Goal: Task Accomplishment & Management: Manage account settings

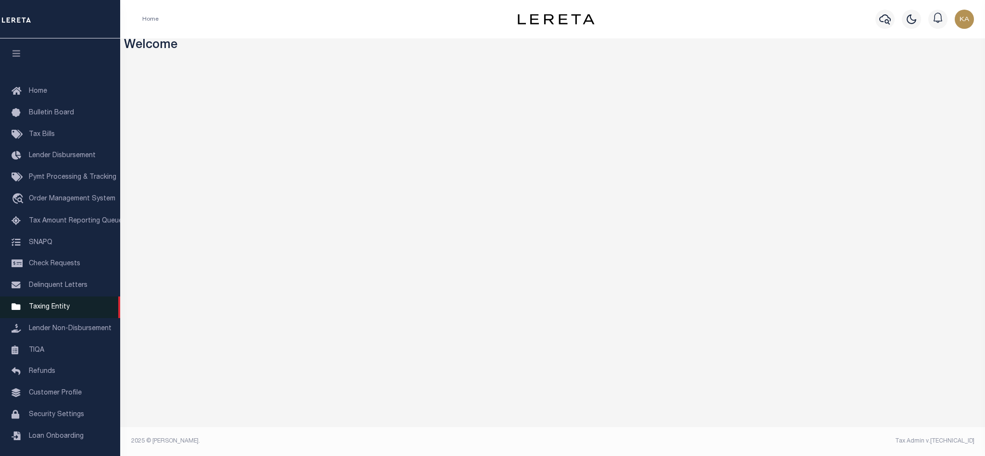
click at [56, 310] on span "Taxing Entity" at bounding box center [49, 307] width 41 height 7
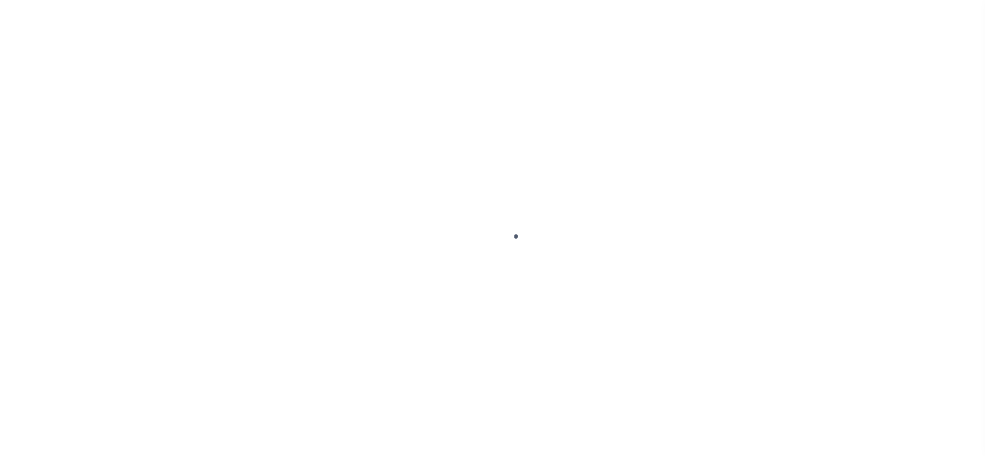
scroll to position [12, 0]
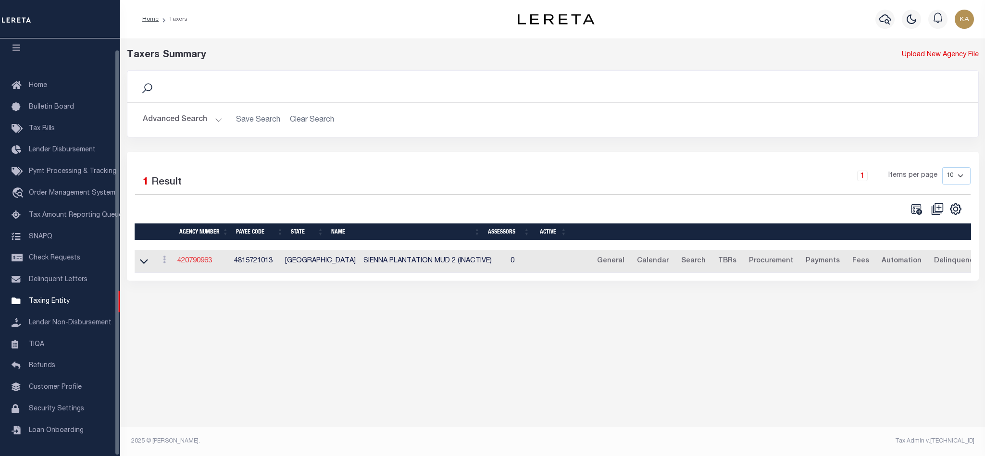
click at [206, 262] on link "420790963" at bounding box center [194, 261] width 35 height 7
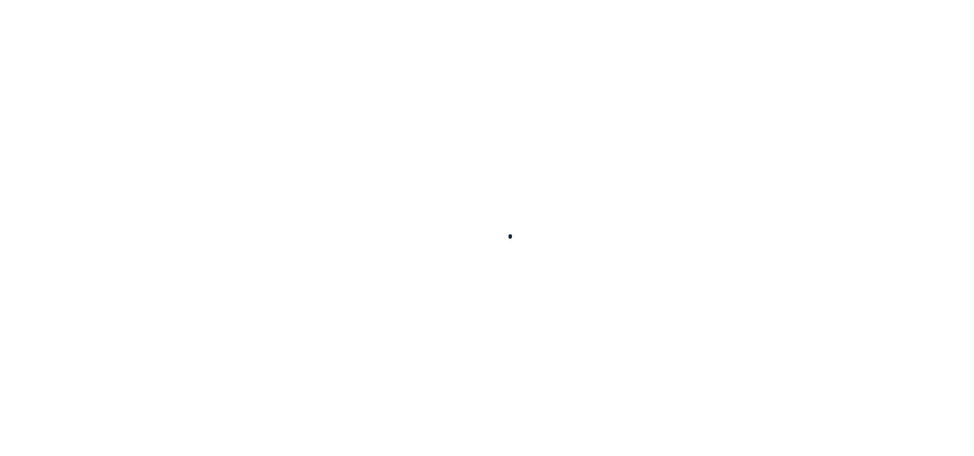
select select
checkbox input "false"
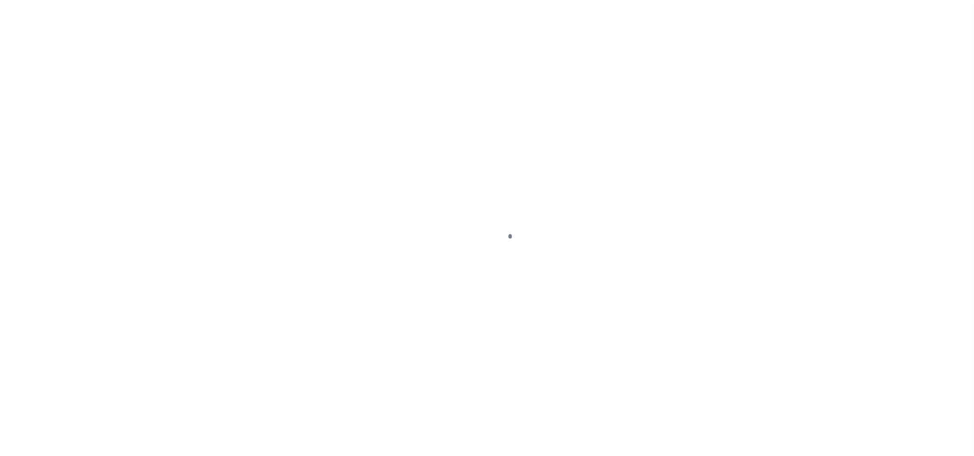
checkbox input "false"
select select "1"
checkbox input "false"
type input "4815721013"
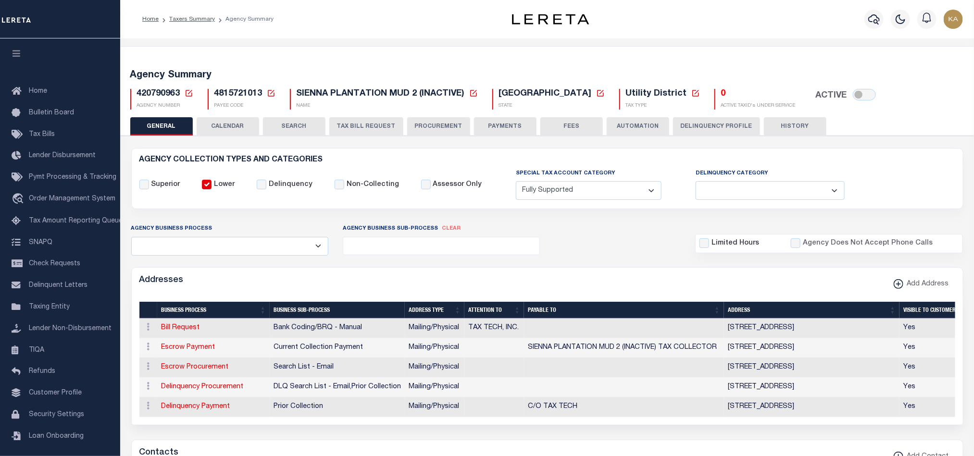
click at [355, 124] on button "TAX BILL REQUEST" at bounding box center [366, 126] width 74 height 18
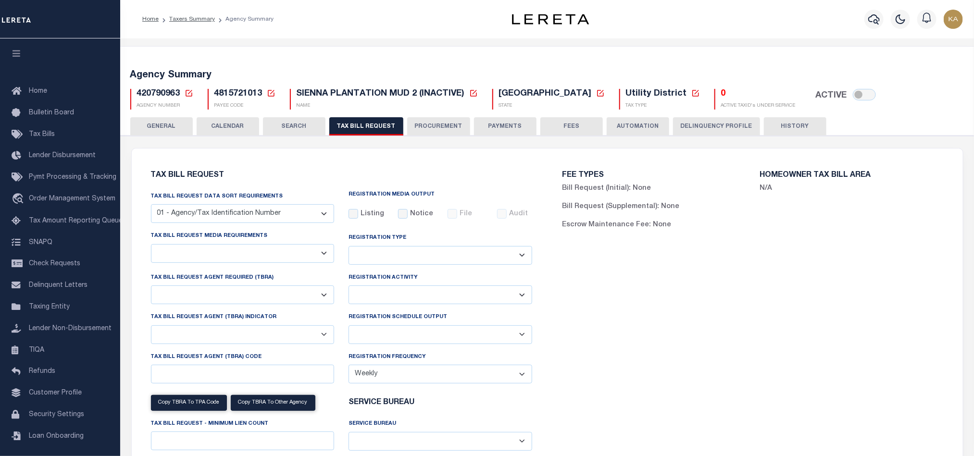
select select "27"
checkbox input "false"
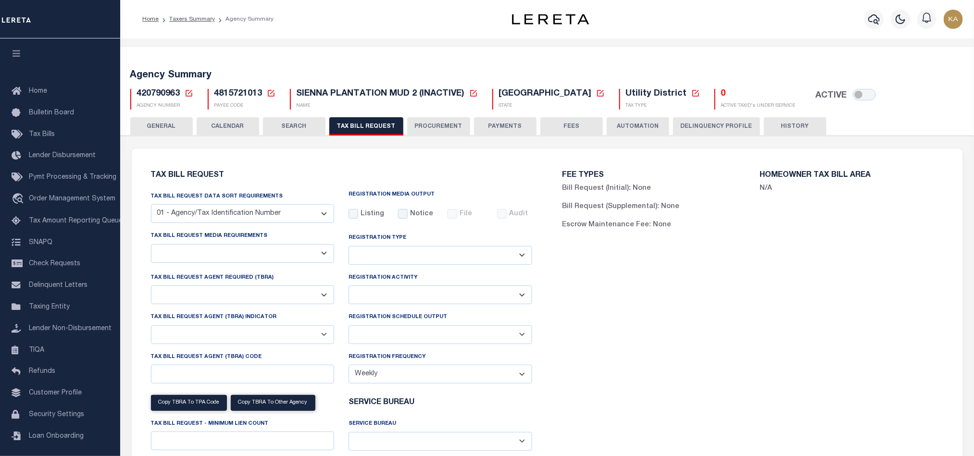
select select "20"
select select "true"
select select "13"
type input "0567"
select select
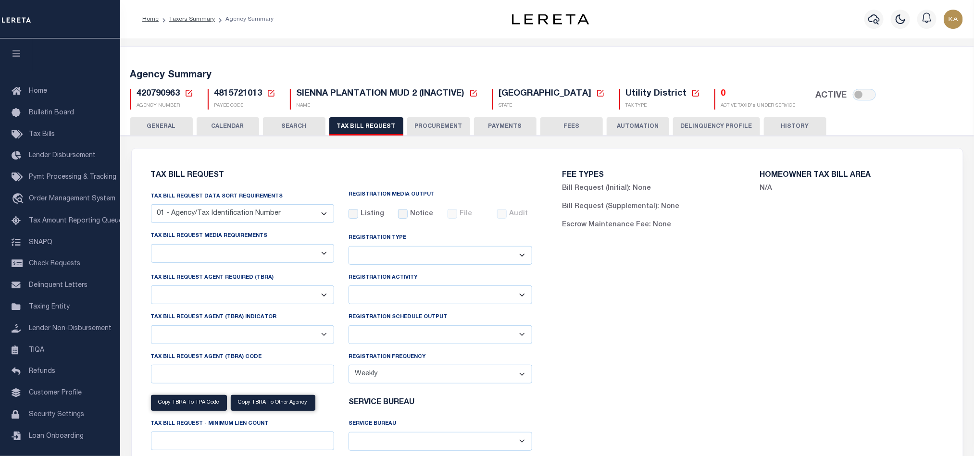
select select "4820180004"
select select "2"
click at [421, 337] on select "Delta File Full File" at bounding box center [440, 334] width 184 height 19
drag, startPoint x: 450, startPoint y: 317, endPoint x: 347, endPoint y: 318, distance: 102.4
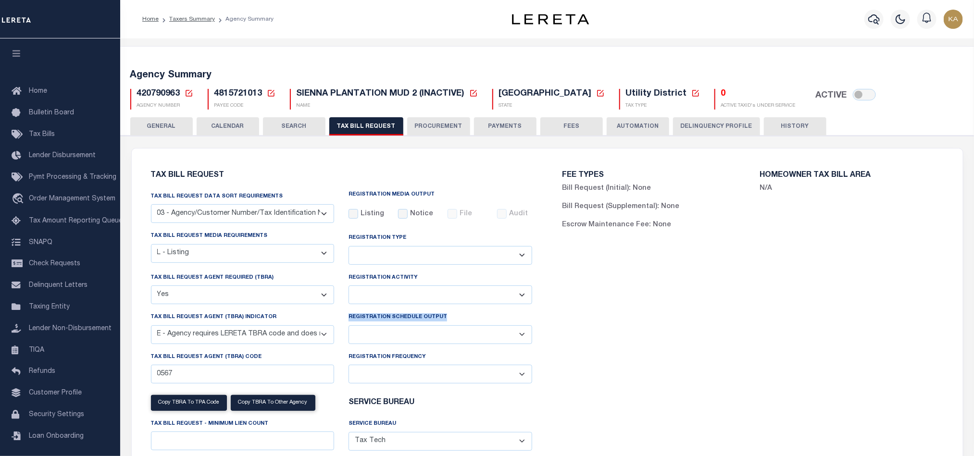
click at [347, 318] on div "Registration Schedule Output Delta File Full File" at bounding box center [440, 331] width 198 height 39
copy label "Registration Schedule Output"
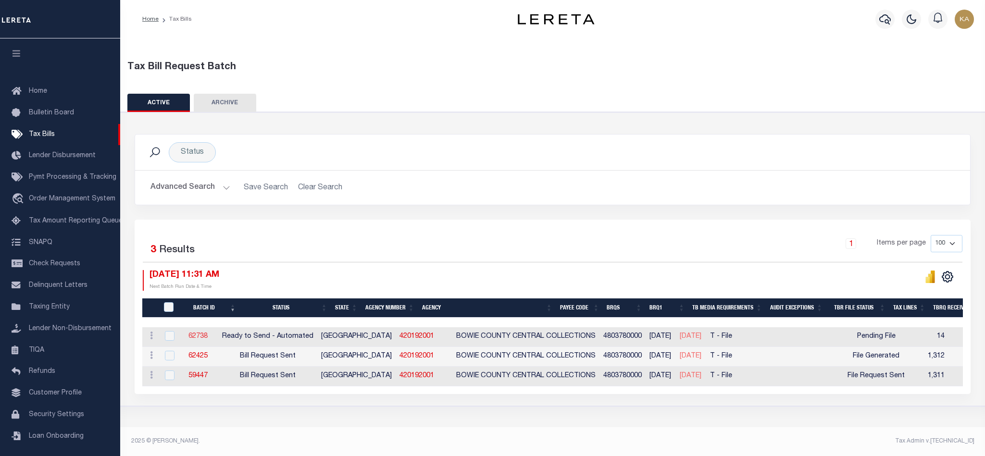
click at [207, 338] on link "62738" at bounding box center [197, 336] width 19 height 7
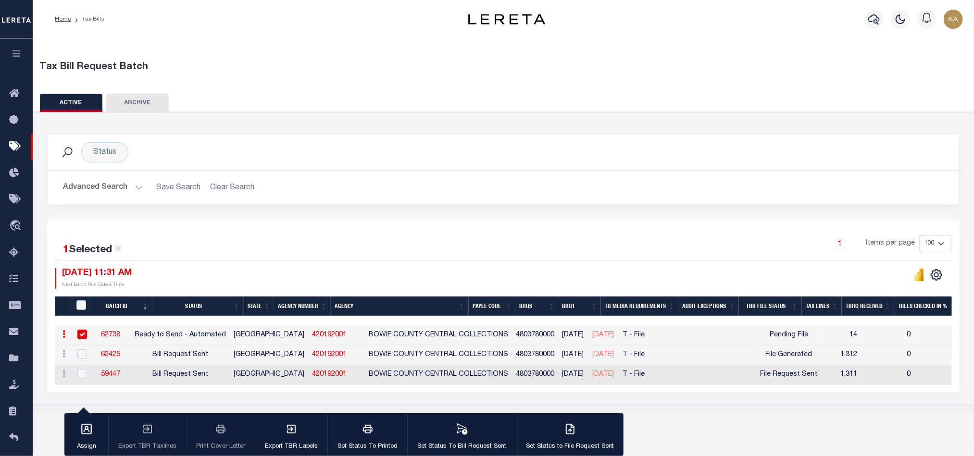
click at [312, 337] on link "420192001" at bounding box center [329, 335] width 35 height 7
checkbox input "false"
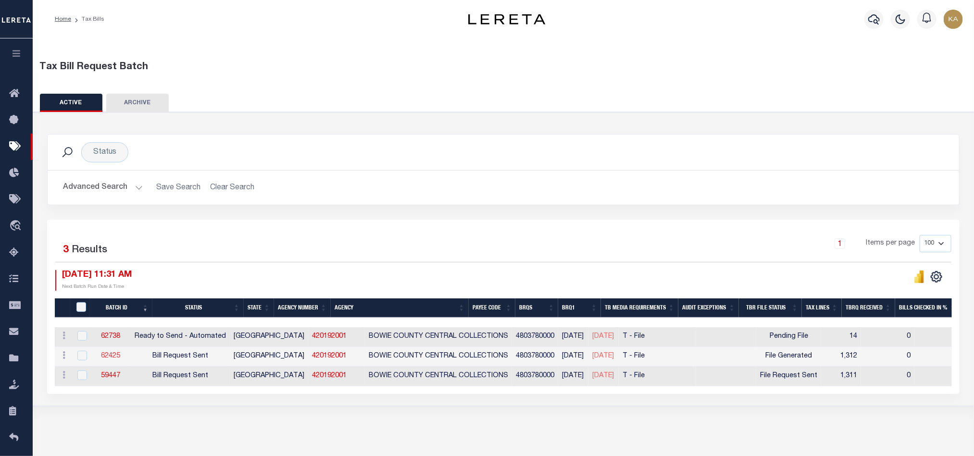
click at [119, 358] on link "62425" at bounding box center [110, 356] width 19 height 7
select select "RST"
type input "No"
type input "Yes"
select select "22"
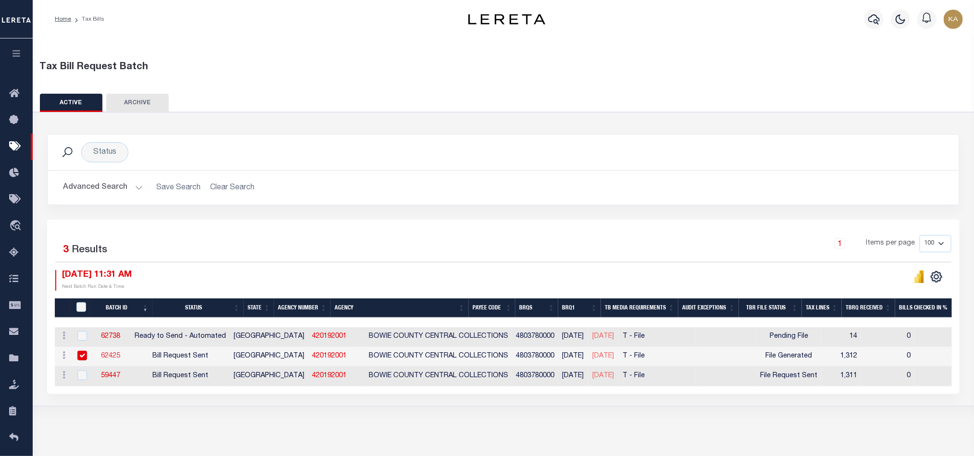
select select "2"
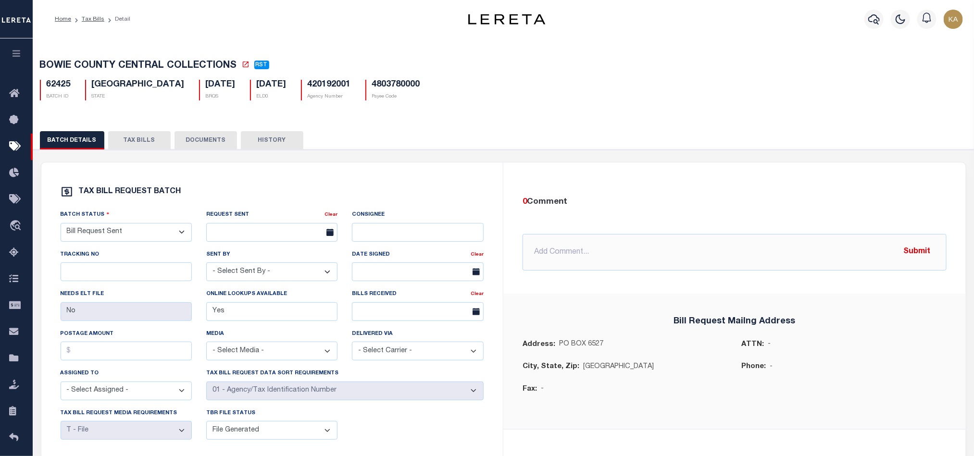
click at [131, 135] on button "TAX BILLS" at bounding box center [139, 140] width 62 height 18
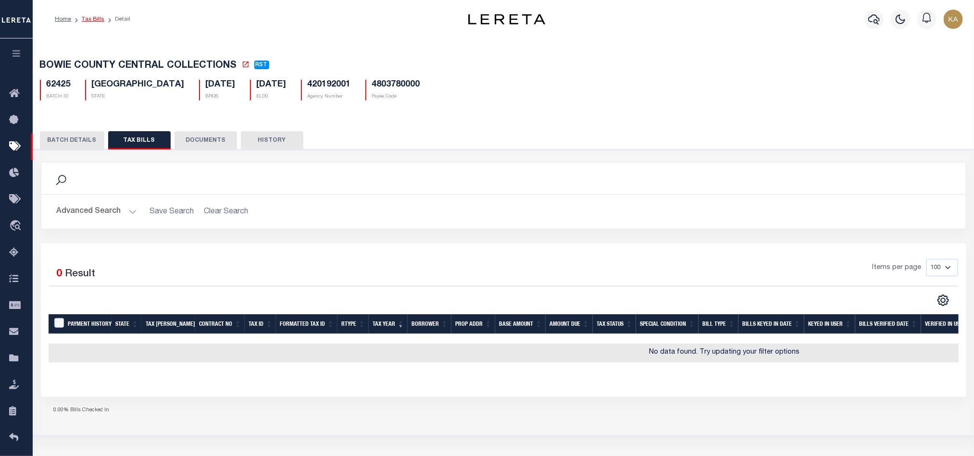
click at [86, 19] on link "Tax Bills" at bounding box center [93, 19] width 23 height 6
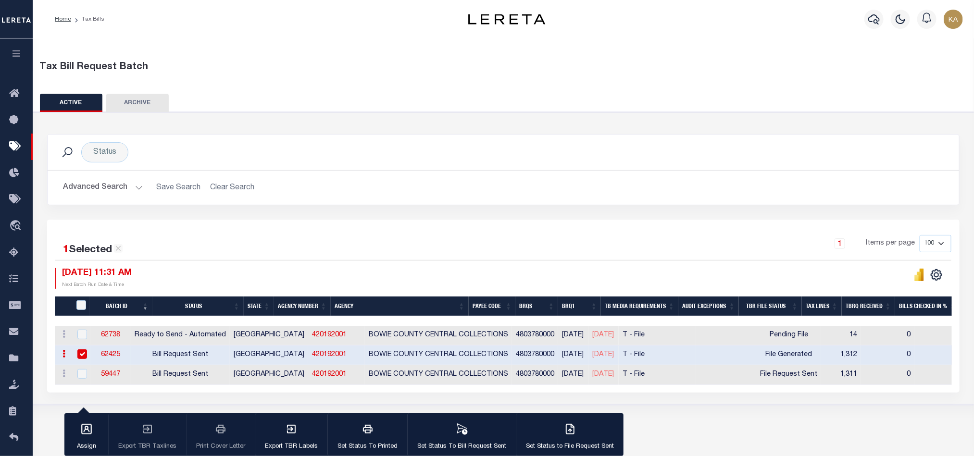
click at [460, 262] on div "1 Selected 3 Results 1 Items per page 100 200 500 1000 09/03/2025 11:31 AM Next…" at bounding box center [503, 262] width 911 height 54
drag, startPoint x: 106, startPoint y: 361, endPoint x: 143, endPoint y: 359, distance: 37.0
click at [131, 361] on td "62425" at bounding box center [111, 356] width 40 height 20
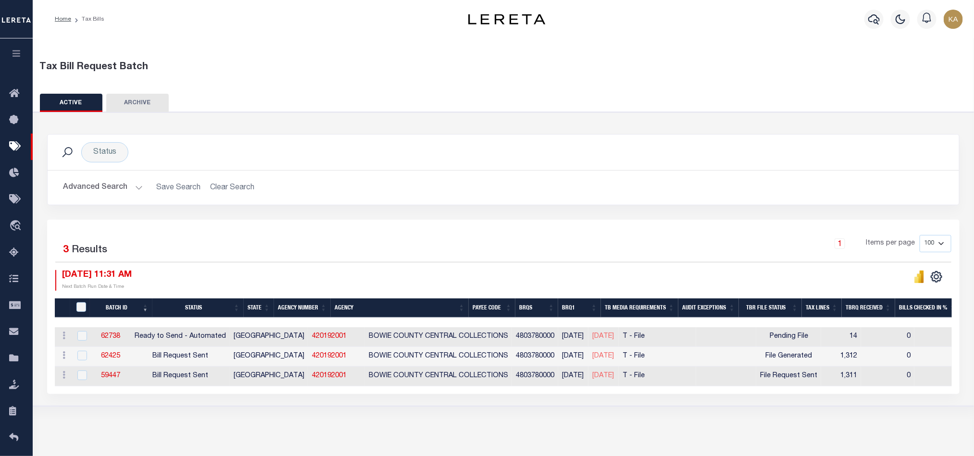
click at [76, 359] on div at bounding box center [81, 356] width 12 height 11
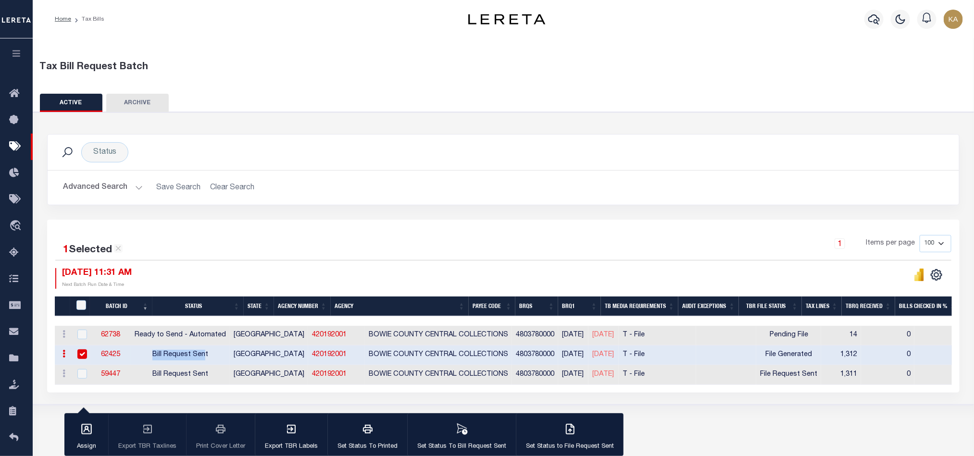
drag, startPoint x: 169, startPoint y: 363, endPoint x: 226, endPoint y: 355, distance: 58.2
click at [226, 355] on td "Bill Request Sent" at bounding box center [180, 356] width 99 height 20
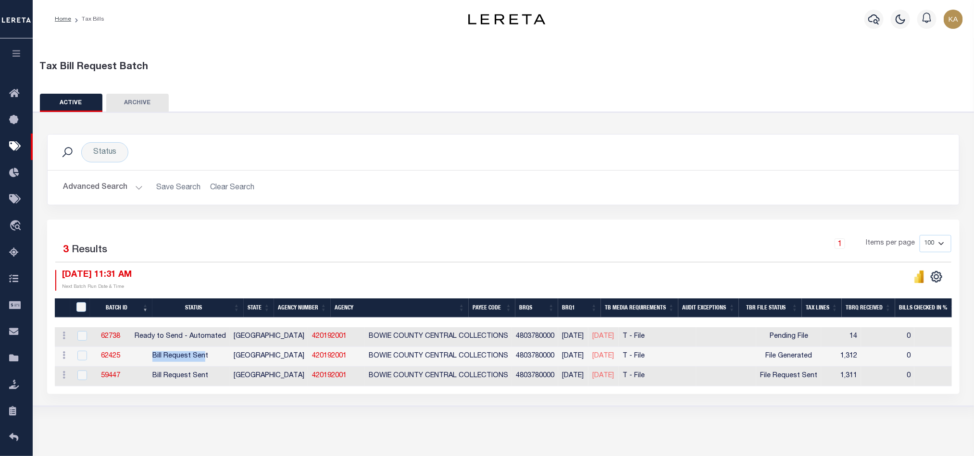
click at [230, 356] on td "Bill Request Sent" at bounding box center [180, 357] width 99 height 20
checkbox input "true"
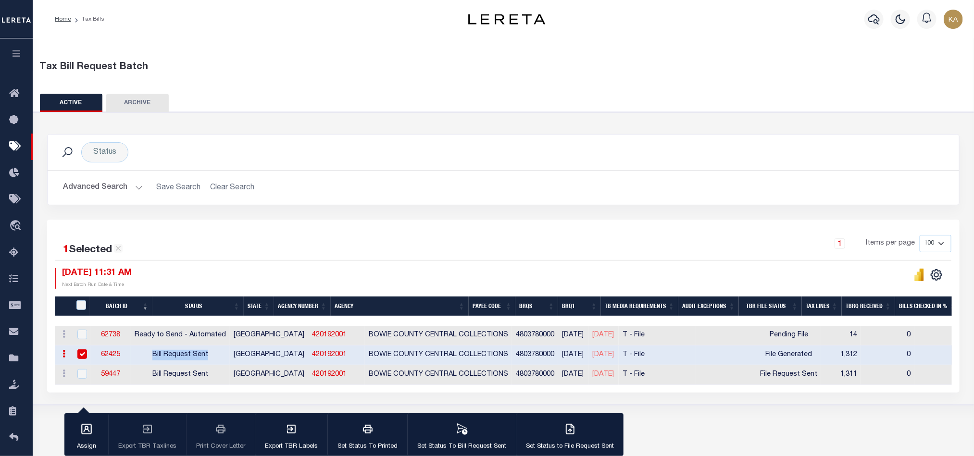
copy td "Bill Request Sent"
click at [529, 255] on div "1 Items per page 100 200 500 1000" at bounding box center [617, 247] width 669 height 25
click at [865, 319] on div at bounding box center [822, 321] width 1534 height 10
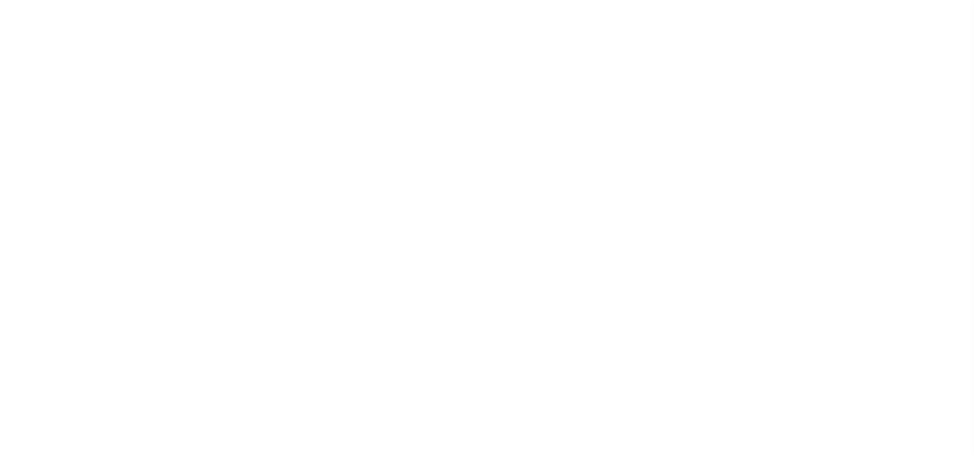
select select "RTA"
select select "22"
select select "1"
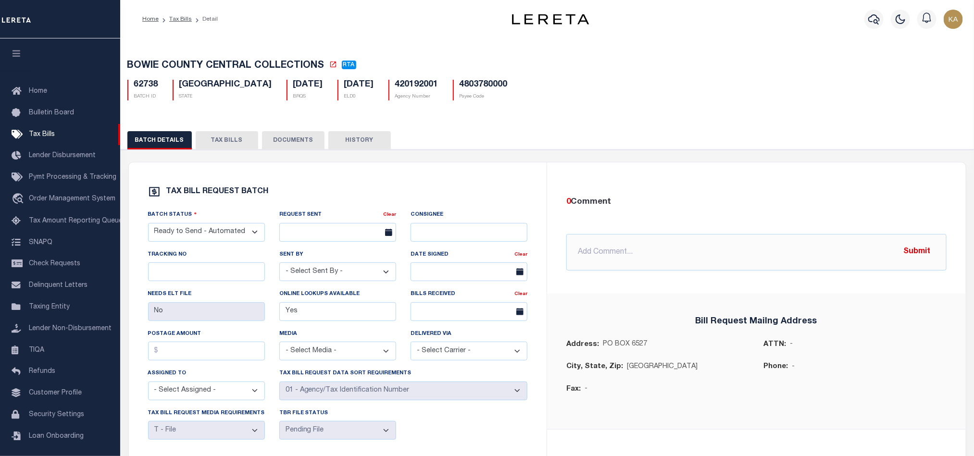
click at [459, 89] on h5 "4803780000" at bounding box center [483, 85] width 48 height 11
click at [395, 89] on h5 "420192001" at bounding box center [416, 85] width 43 height 11
copy h5 "420192001"
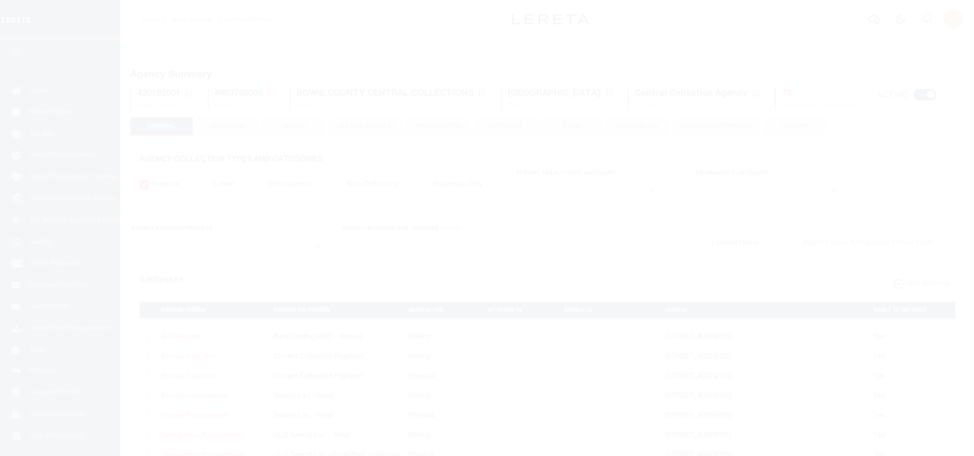
select select
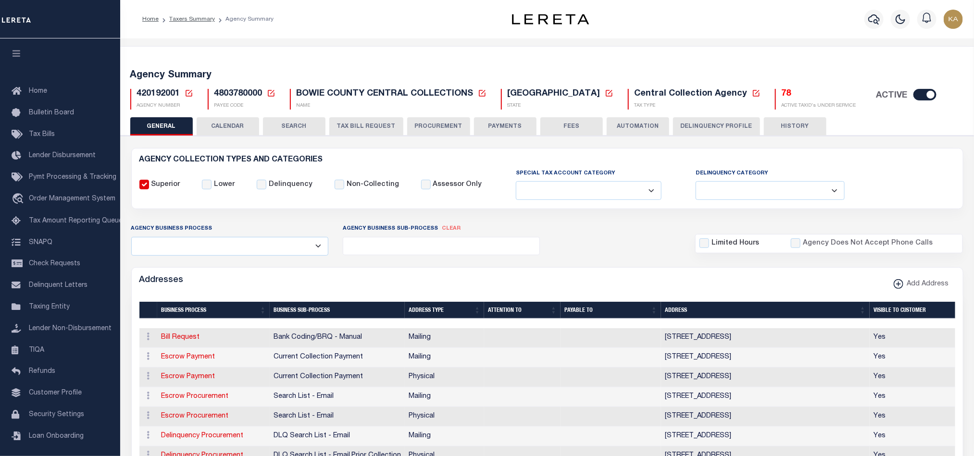
click at [233, 133] on button "CALENDAR" at bounding box center [228, 126] width 62 height 18
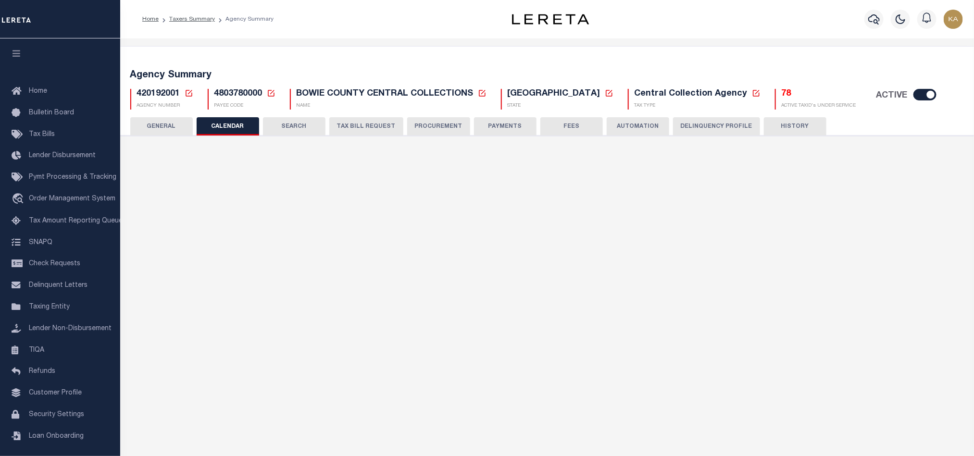
checkbox input "false"
type input "1"
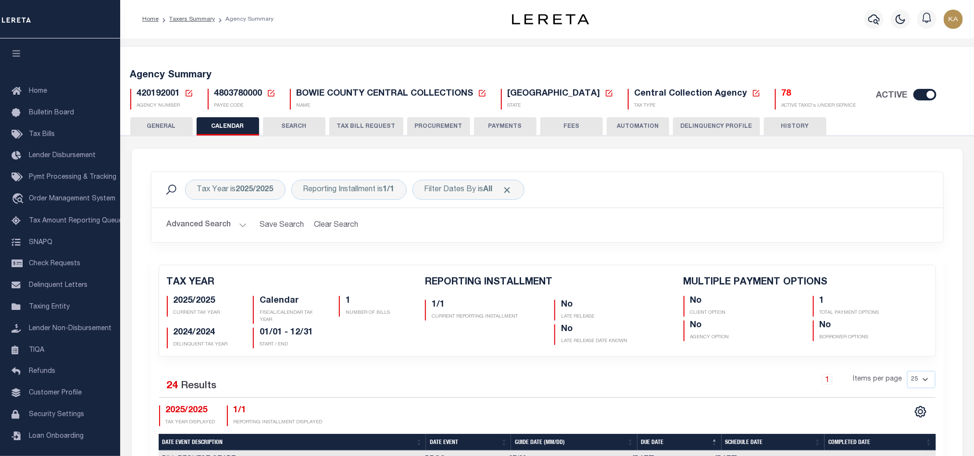
scroll to position [288, 0]
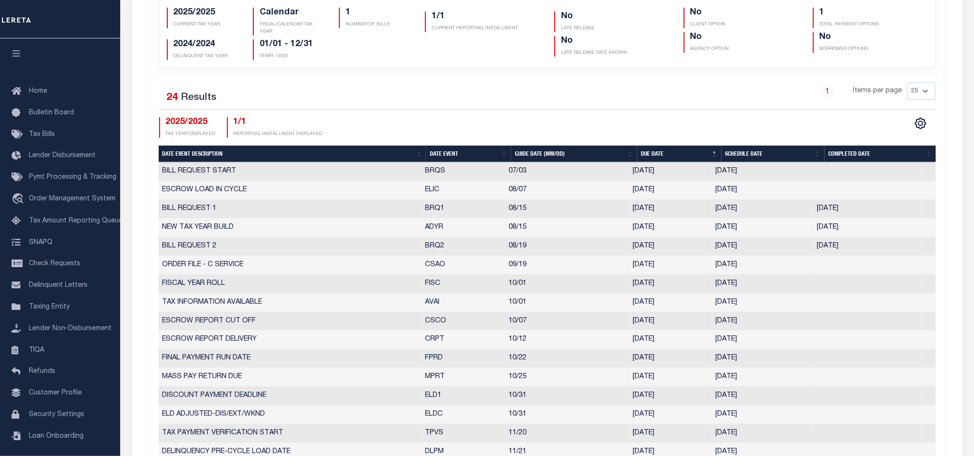
click at [456, 151] on th "Date Event" at bounding box center [468, 154] width 85 height 17
checkbox input "false"
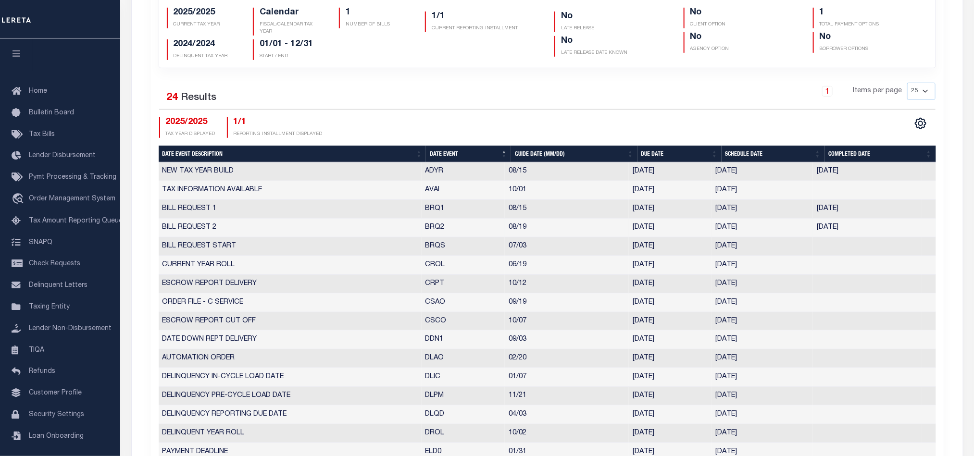
select select "8"
select select "19"
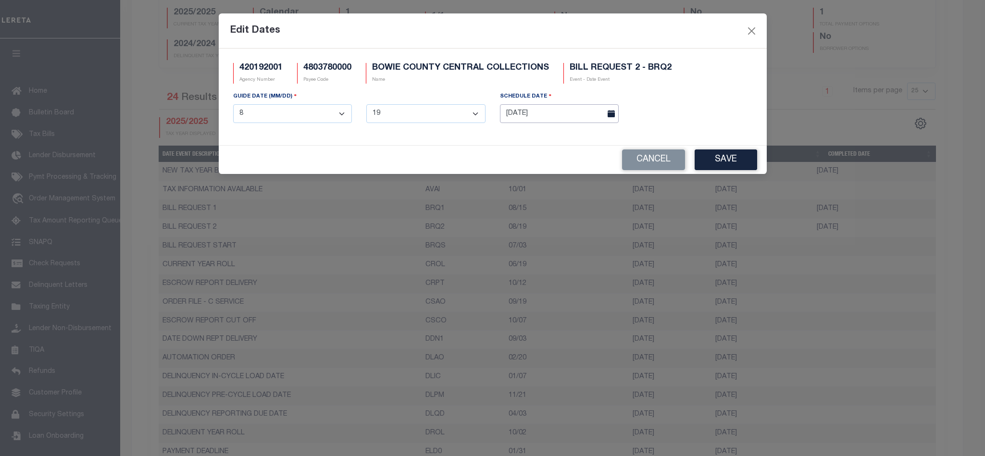
drag, startPoint x: 723, startPoint y: 232, endPoint x: 512, endPoint y: 117, distance: 240.0
click at [512, 117] on input "[DATE]" at bounding box center [559, 113] width 119 height 19
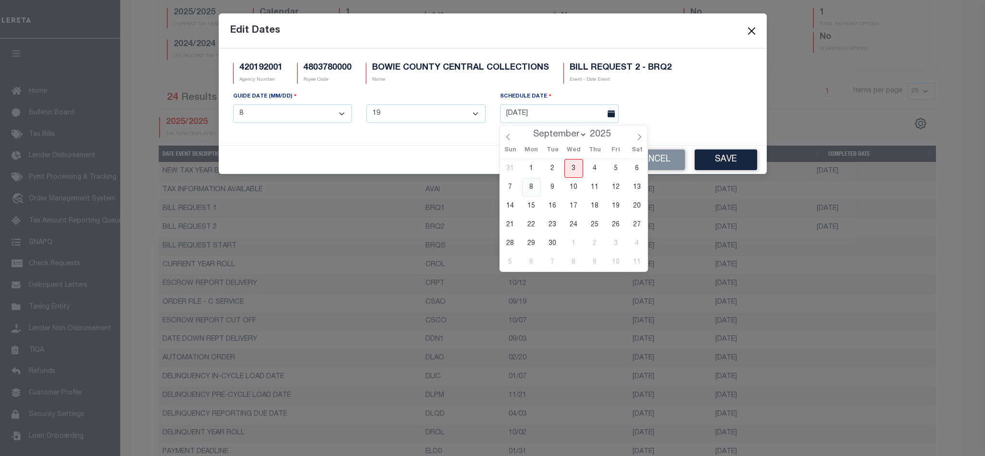
click at [532, 186] on span "8" at bounding box center [531, 187] width 19 height 19
type input "09/08/2025"
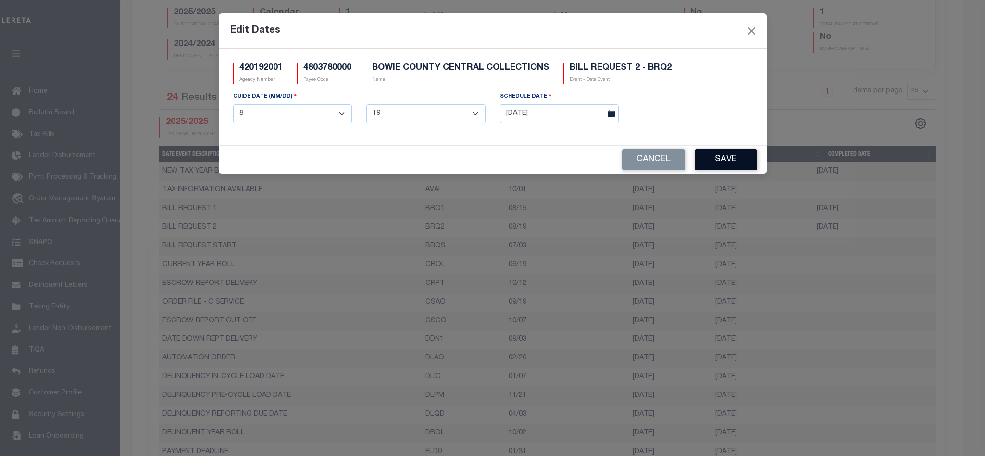
click at [715, 163] on button "Save" at bounding box center [725, 159] width 62 height 21
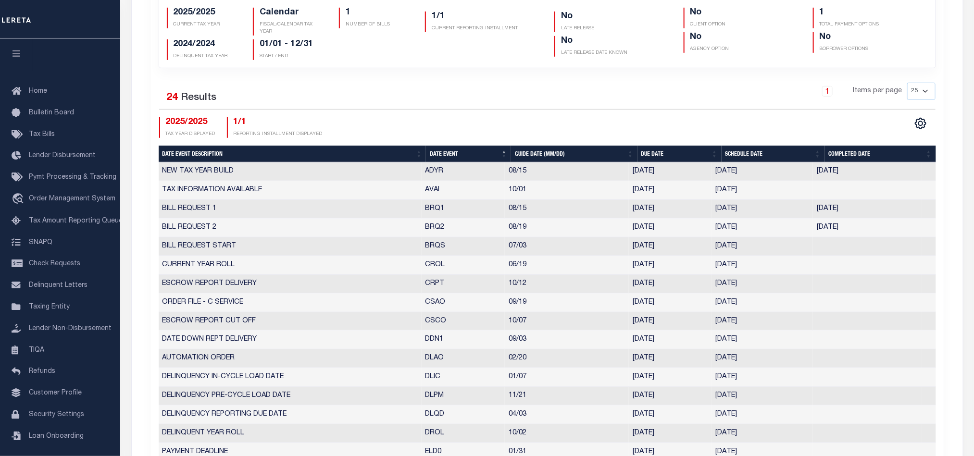
scroll to position [0, 0]
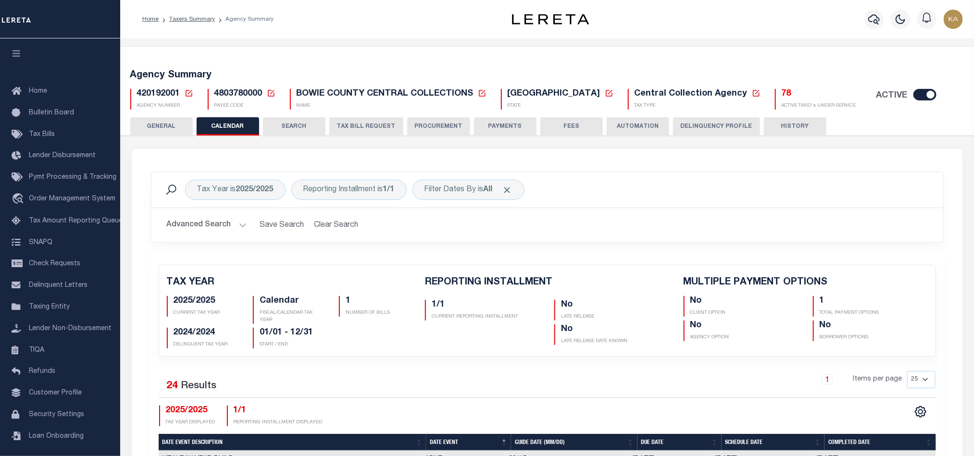
click at [368, 132] on button "TAX BILL REQUEST" at bounding box center [366, 126] width 74 height 18
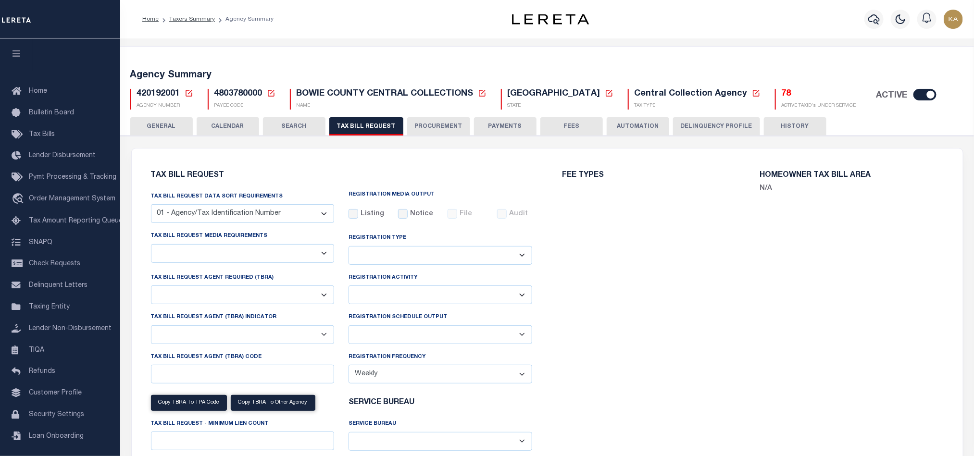
select select "22"
select select "true"
select select "13"
select select "1"
type input "00000059"
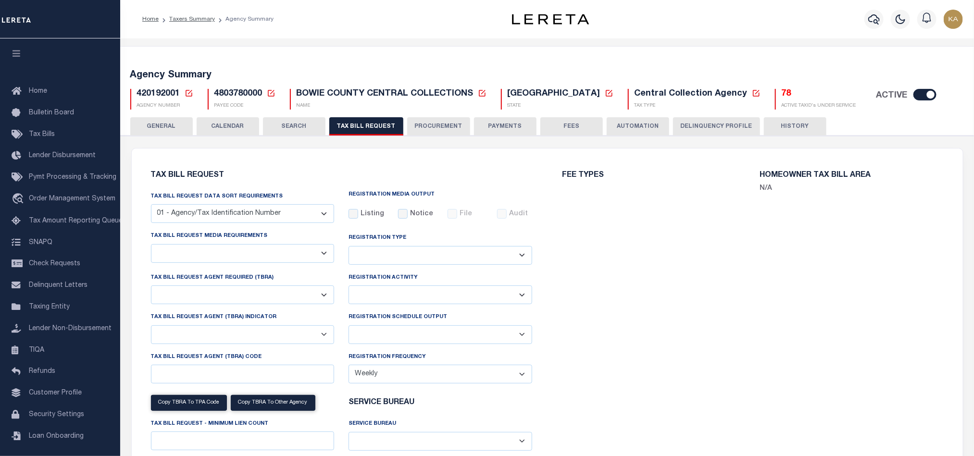
select select
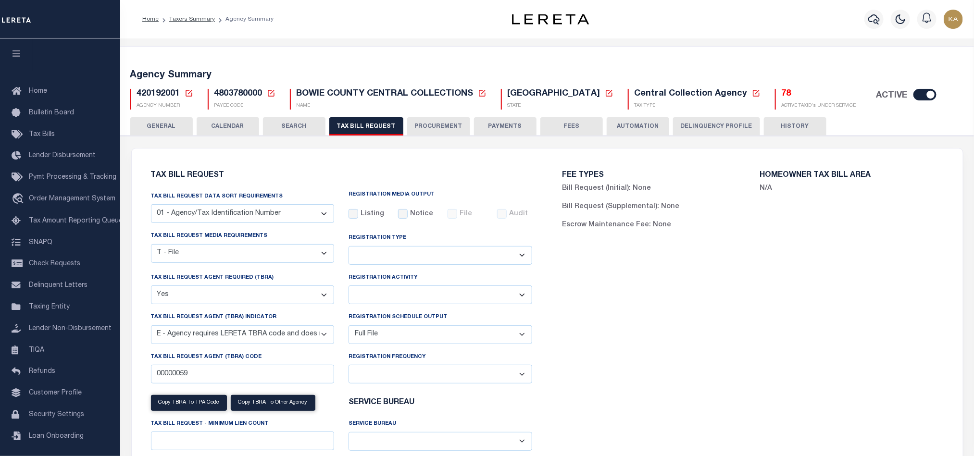
click at [224, 249] on select "A - Listing, File B - Blank Disk E - Notice, Listing F - Form G - Survey L - Li…" at bounding box center [243, 253] width 184 height 19
click at [151, 246] on select "A - Listing, File B - Blank Disk E - Notice, Listing F - Form G - Survey L - Li…" at bounding box center [243, 253] width 184 height 19
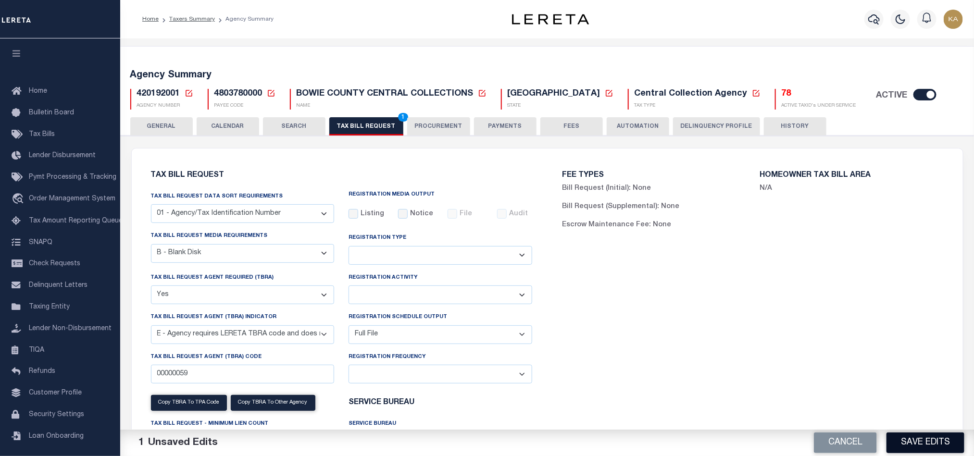
click at [929, 443] on button "Save Edits" at bounding box center [925, 443] width 78 height 21
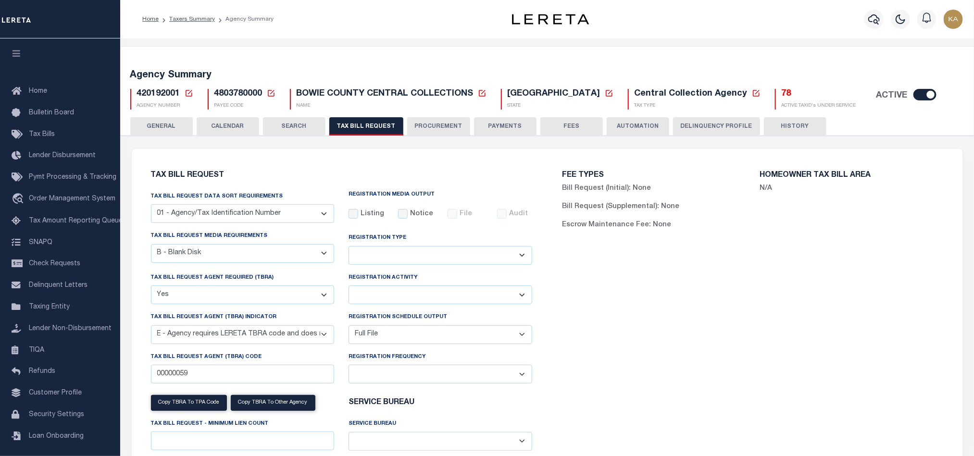
click at [233, 256] on select "A - Listing, File B - Blank Disk E - Notice, Listing F - Form G - Survey L - Li…" at bounding box center [243, 253] width 184 height 19
click at [151, 246] on select "A - Listing, File B - Blank Disk E - Notice, Listing F - Form G - Survey L - Li…" at bounding box center [243, 253] width 184 height 19
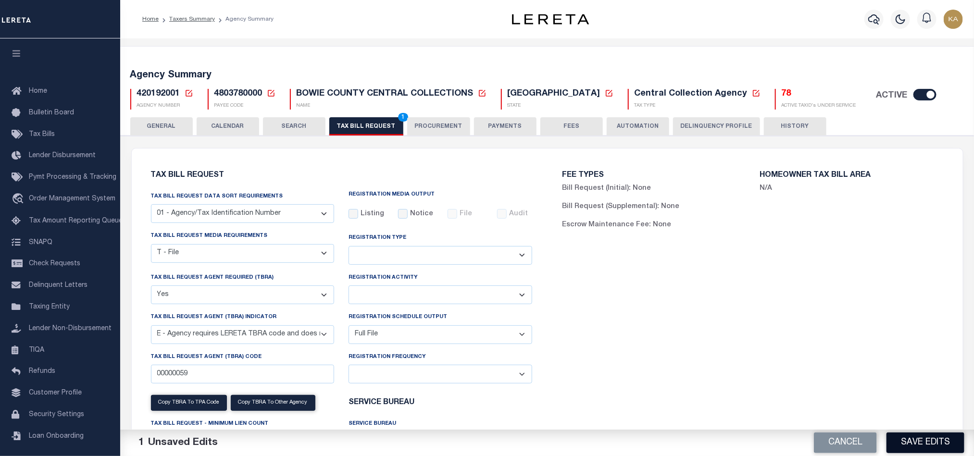
click at [920, 440] on button "Save Edits" at bounding box center [925, 443] width 78 height 21
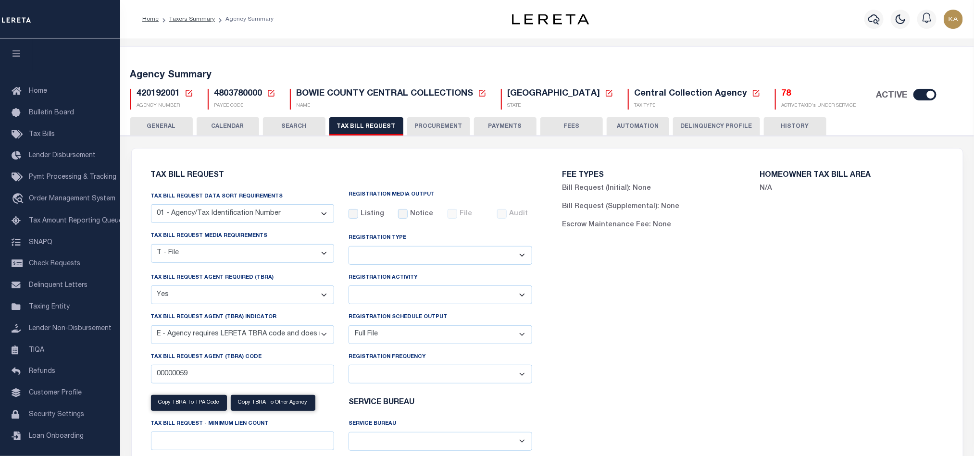
click at [218, 127] on button "CALENDAR" at bounding box center [228, 126] width 62 height 18
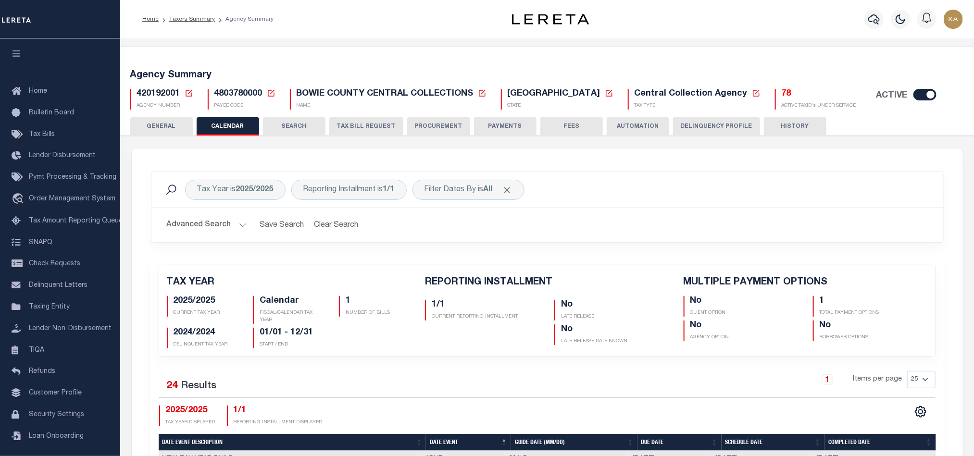
click at [349, 123] on button "TAX BILL REQUEST" at bounding box center [366, 126] width 74 height 18
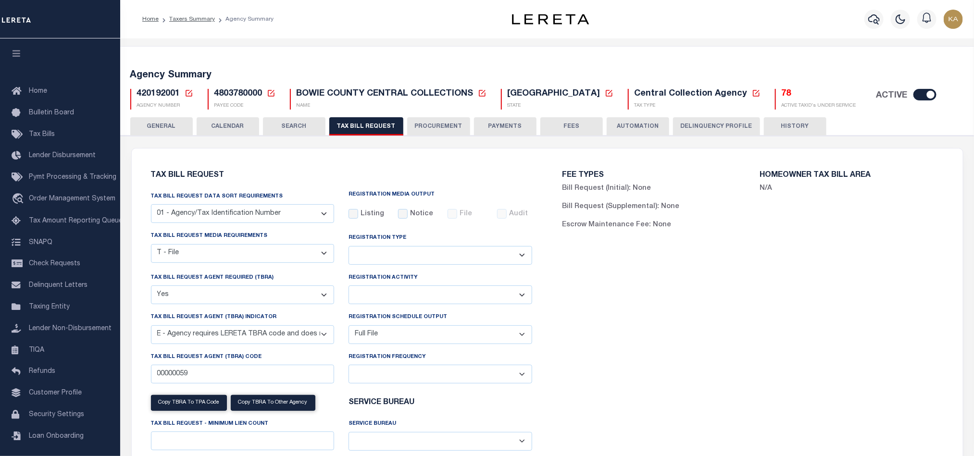
click at [234, 258] on select "A - Listing, File B - Blank Disk E - Notice, Listing F - Form G - Survey L - Li…" at bounding box center [243, 253] width 184 height 19
click at [151, 246] on select "A - Listing, File B - Blank Disk E - Notice, Listing F - Form G - Survey L - Li…" at bounding box center [243, 253] width 184 height 19
click at [241, 245] on div "Tax bill request media requirements A - Listing, File B - Blank Disk E - Notice…" at bounding box center [243, 247] width 184 height 32
click at [208, 261] on select "A - Listing, File B - Blank Disk E - Notice, Listing F - Form G - Survey L - Li…" at bounding box center [243, 253] width 184 height 19
click at [151, 246] on select "A - Listing, File B - Blank Disk E - Notice, Listing F - Form G - Survey L - Li…" at bounding box center [243, 253] width 184 height 19
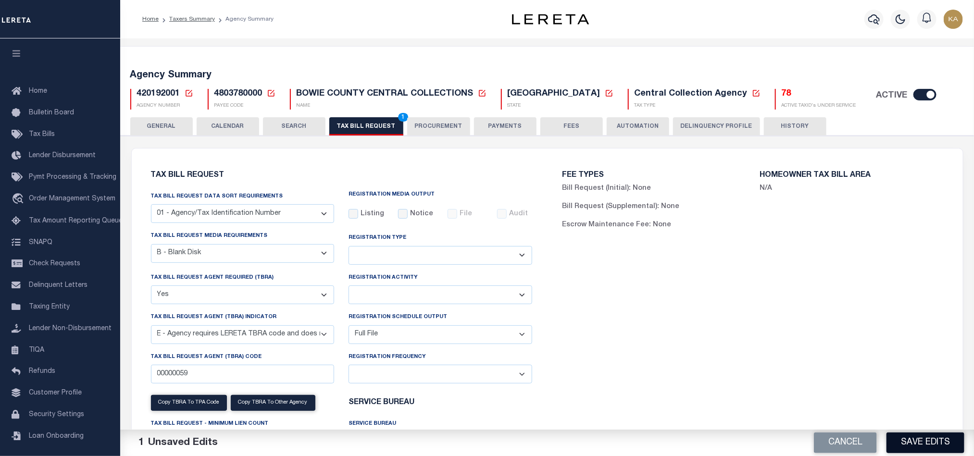
click at [929, 444] on button "Save Edits" at bounding box center [925, 443] width 78 height 21
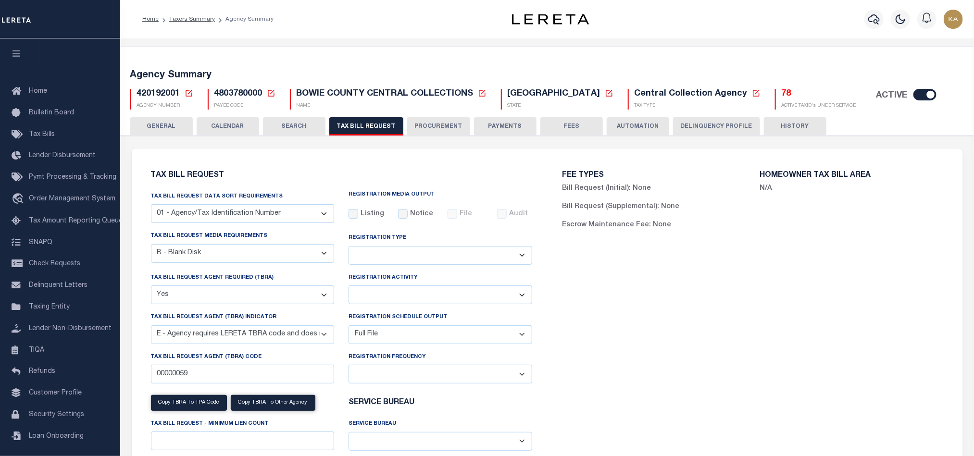
click at [225, 249] on select "A - Listing, File B - Blank Disk E - Notice, Listing F - Form G - Survey L - Li…" at bounding box center [243, 253] width 184 height 19
select select "22"
click at [151, 246] on select "A - Listing, File B - Blank Disk E - Notice, Listing F - Form G - Survey L - Li…" at bounding box center [243, 253] width 184 height 19
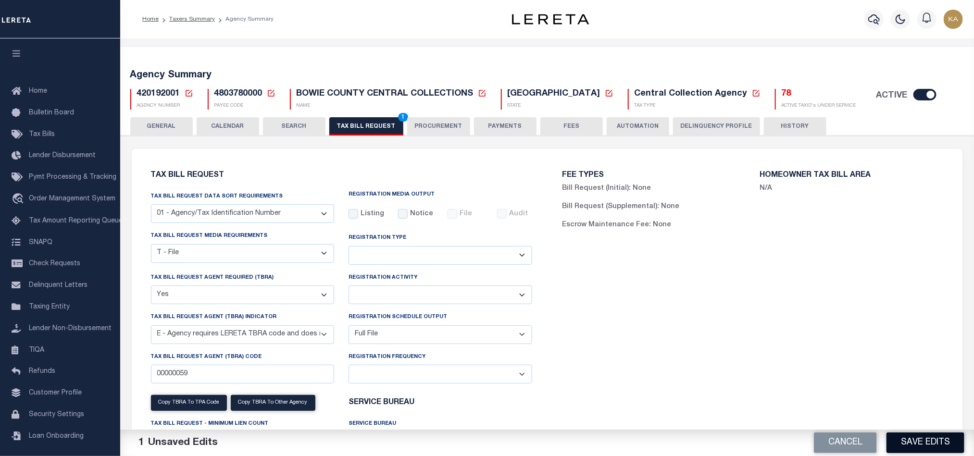
click at [923, 447] on button "Save Edits" at bounding box center [925, 443] width 78 height 21
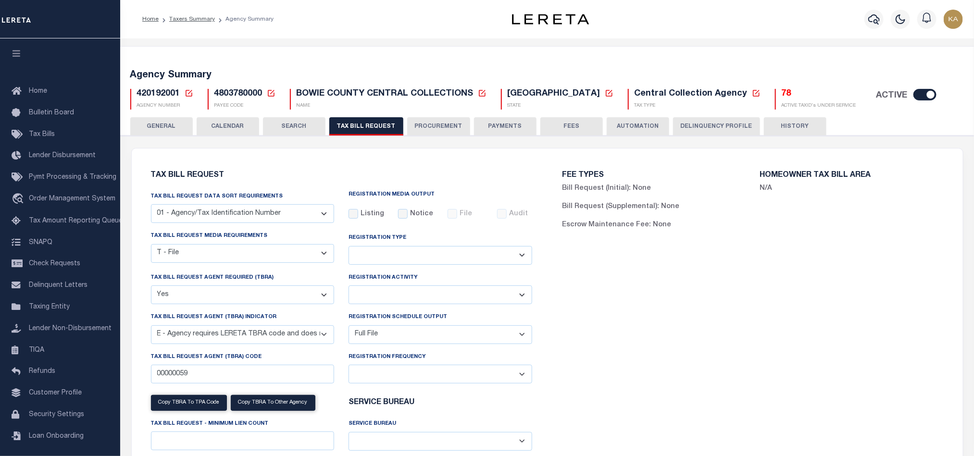
click at [239, 125] on button "CALENDAR" at bounding box center [228, 126] width 62 height 18
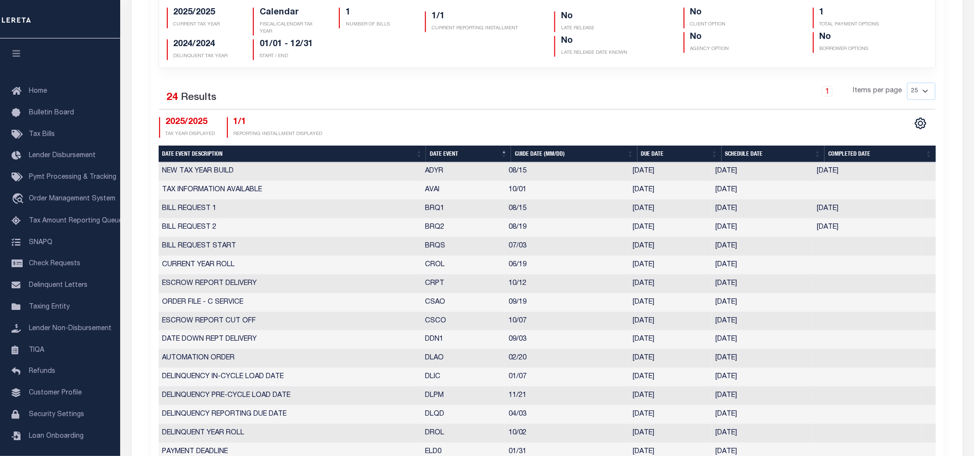
scroll to position [505, 0]
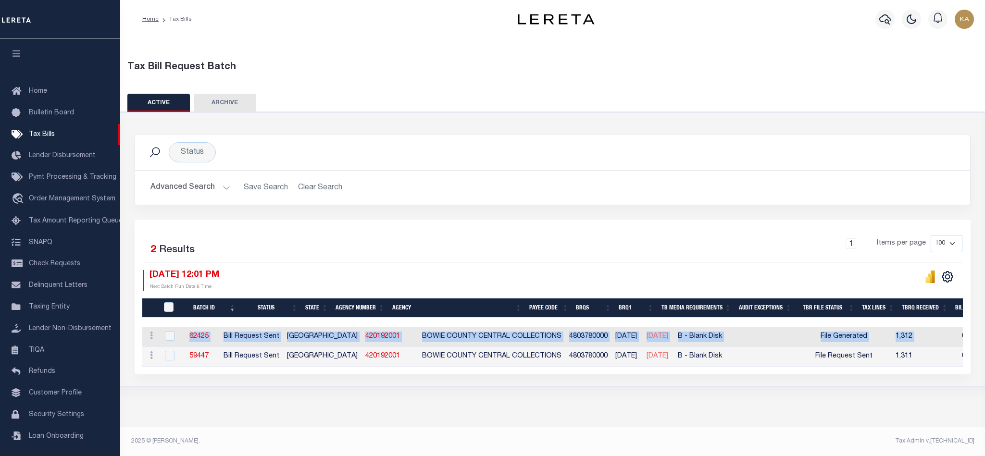
drag, startPoint x: 192, startPoint y: 337, endPoint x: 918, endPoint y: 336, distance: 726.7
click at [918, 336] on tr "ACTIONS [GEOGRAPHIC_DATA] 62425 Bill Request Sent TX 420192001 BOWIE COUNTY CEN…" at bounding box center [893, 337] width 1503 height 20
click at [916, 334] on td "0" at bounding box center [942, 337] width 53 height 20
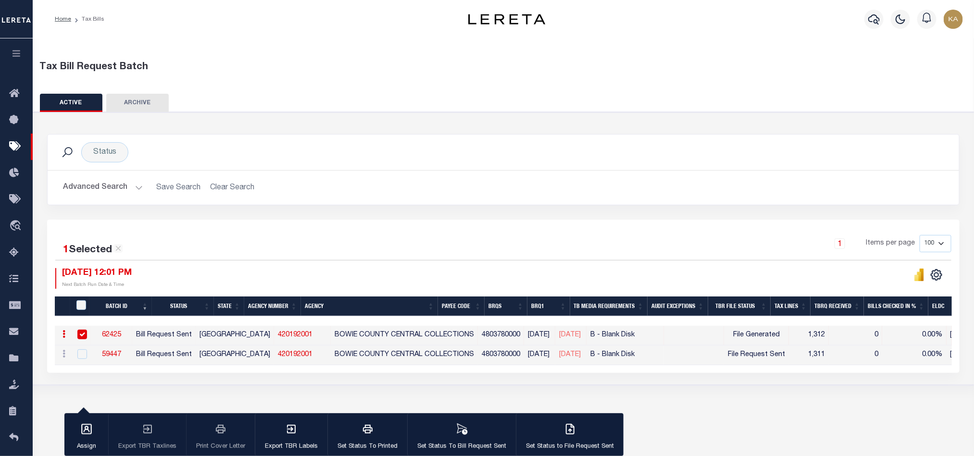
click at [901, 341] on td "0.00%" at bounding box center [914, 336] width 64 height 20
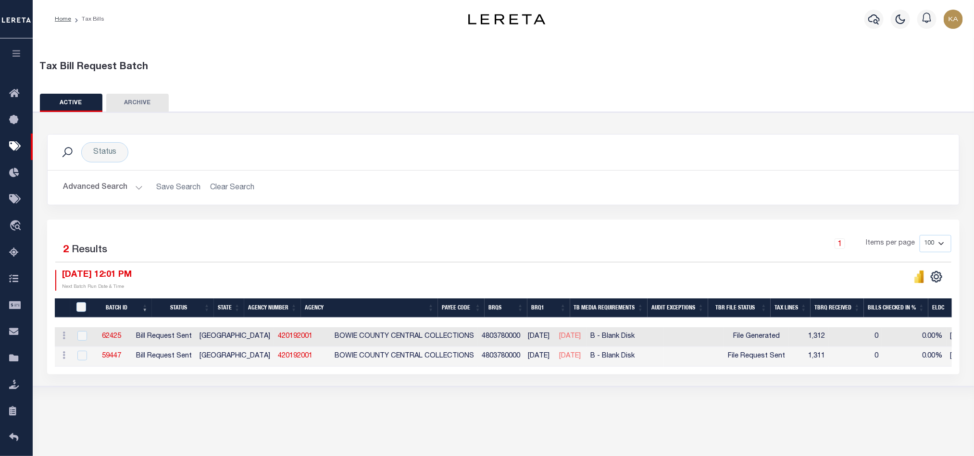
click at [822, 341] on td "1,312" at bounding box center [809, 337] width 40 height 20
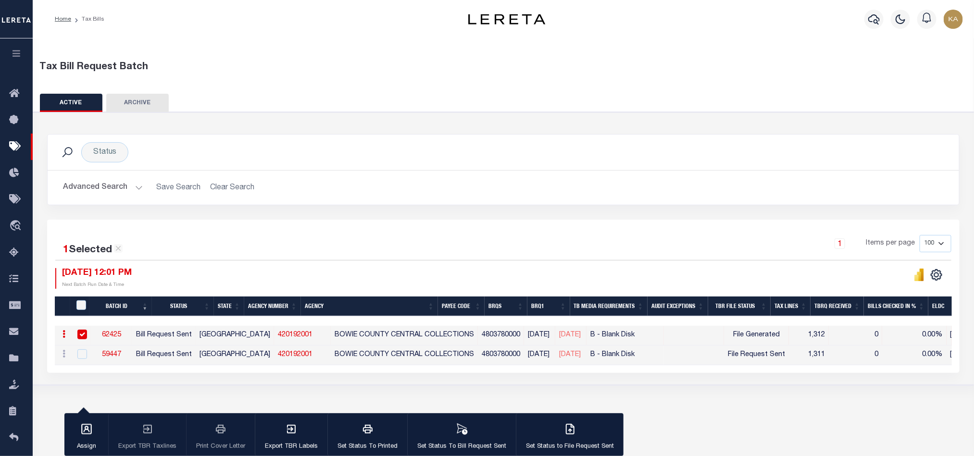
click at [822, 341] on td "1,312" at bounding box center [809, 336] width 40 height 20
checkbox input "false"
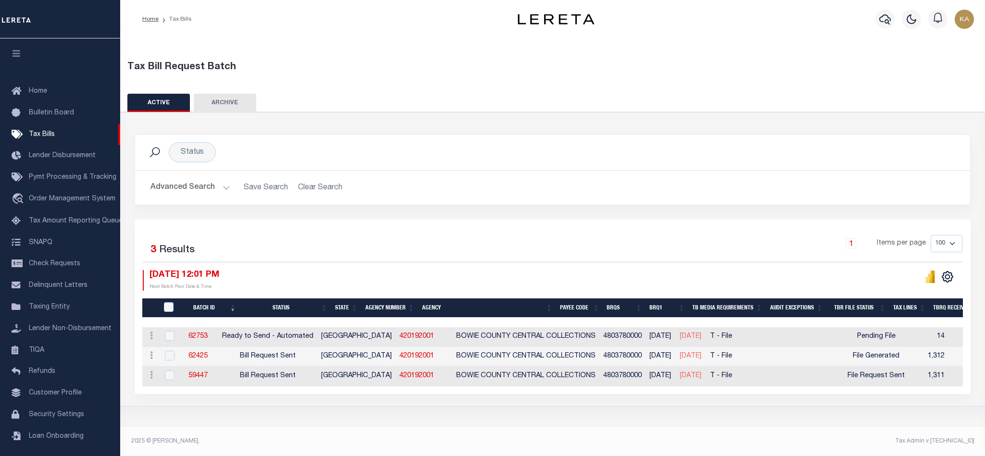
drag, startPoint x: 950, startPoint y: 342, endPoint x: 845, endPoint y: 341, distance: 104.8
click at [845, 341] on tr "ACTIONS Delete 62753 Ready to Send - Automated TX 420192001 BOWIE COUNTY CENTRA…" at bounding box center [909, 337] width 1534 height 20
drag, startPoint x: 232, startPoint y: 343, endPoint x: 196, endPoint y: 341, distance: 36.1
click at [196, 341] on td "62753" at bounding box center [198, 337] width 40 height 20
checkbox input "true"
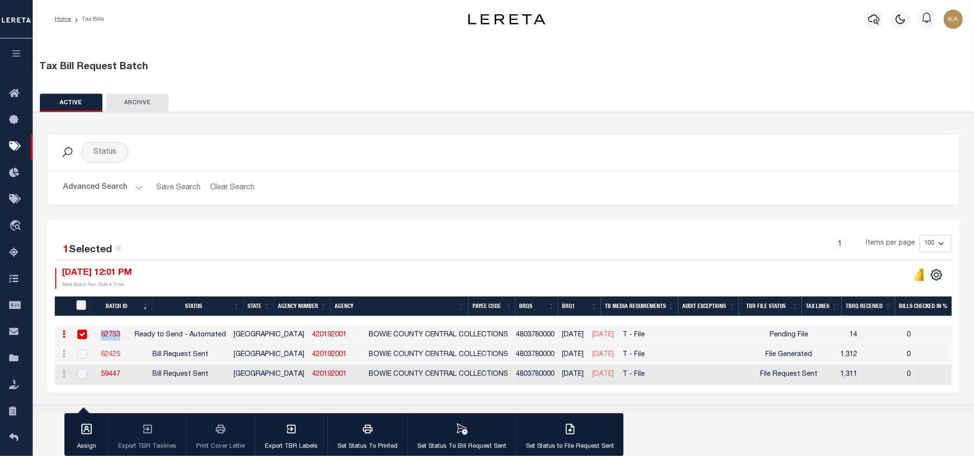
click at [120, 354] on link "62425" at bounding box center [110, 354] width 19 height 7
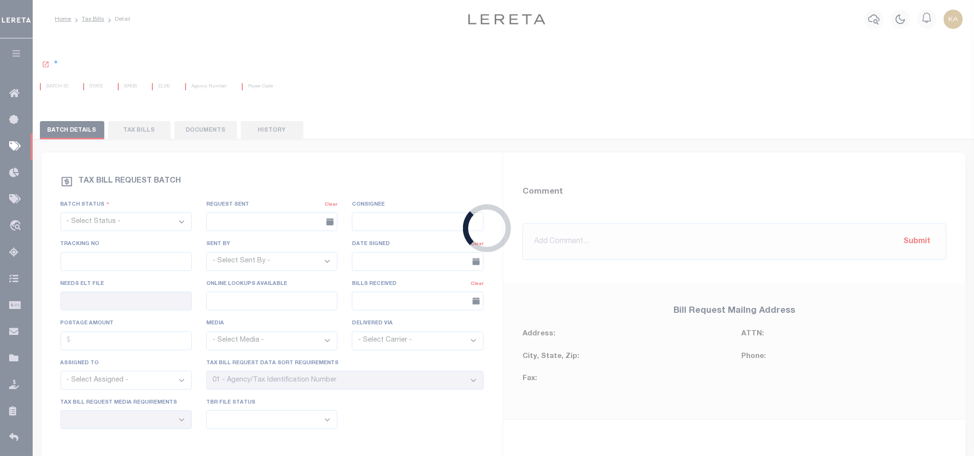
select select "RST"
type input "No"
type input "Yes"
select select "22"
select select "2"
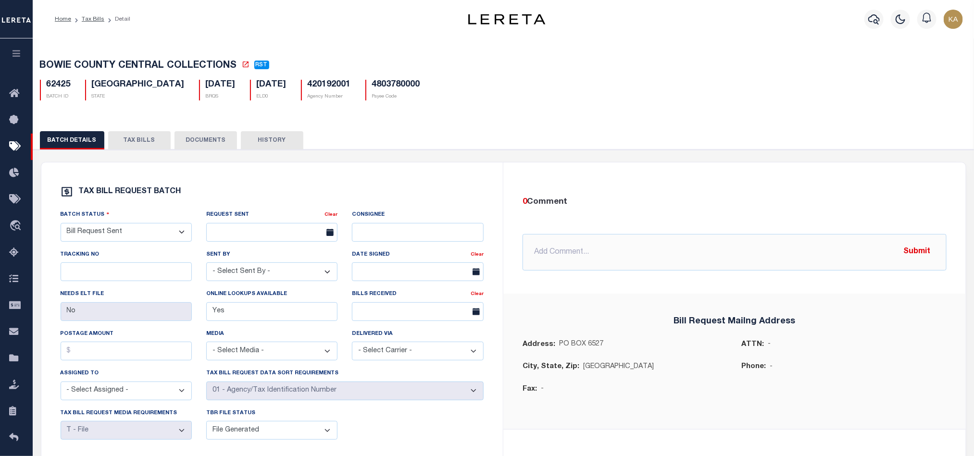
click at [129, 238] on select "- Select Status - Ready to Send - Manual Bill Request Sent Bills Received Manua…" at bounding box center [126, 232] width 131 height 19
select select "RTA"
click at [61, 225] on select "- Select Status - Ready to Send - Manual Bill Request Sent Bills Received Manua…" at bounding box center [126, 232] width 131 height 19
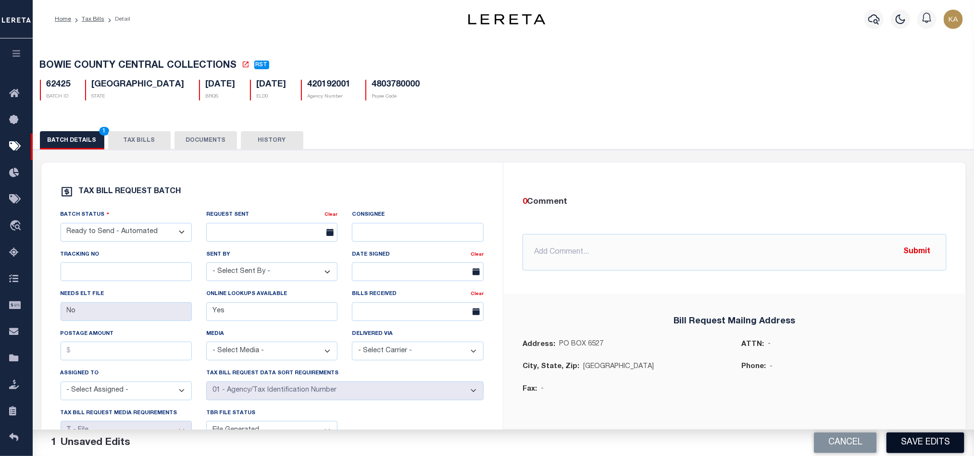
click at [911, 442] on button "Save Edits" at bounding box center [925, 443] width 78 height 21
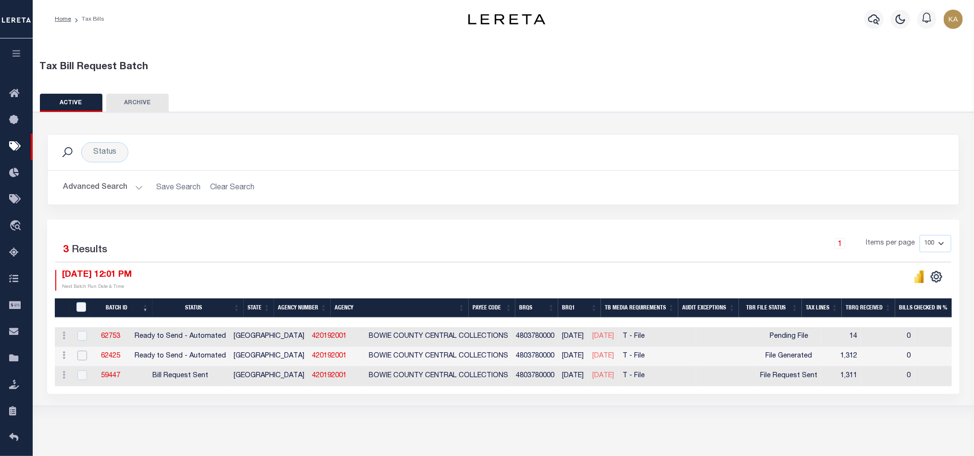
click at [83, 358] on input "checkbox" at bounding box center [82, 356] width 10 height 10
checkbox input "true"
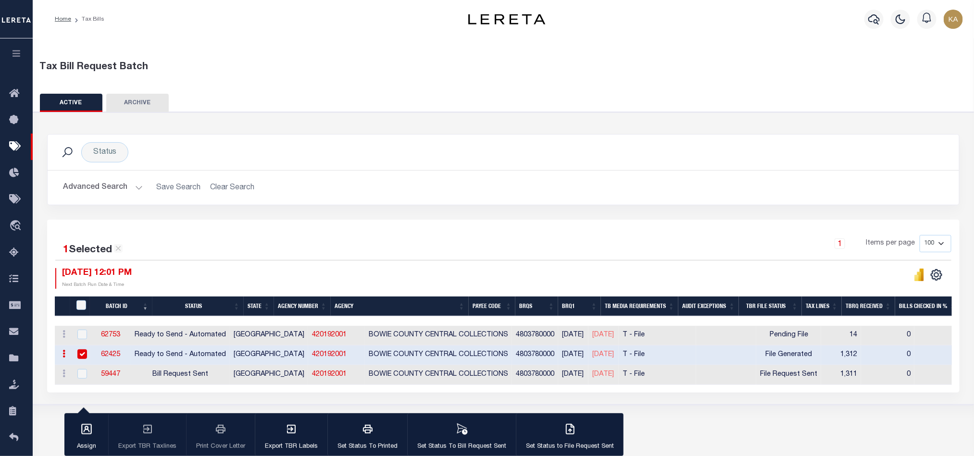
click at [879, 289] on div at bounding box center [727, 278] width 448 height 21
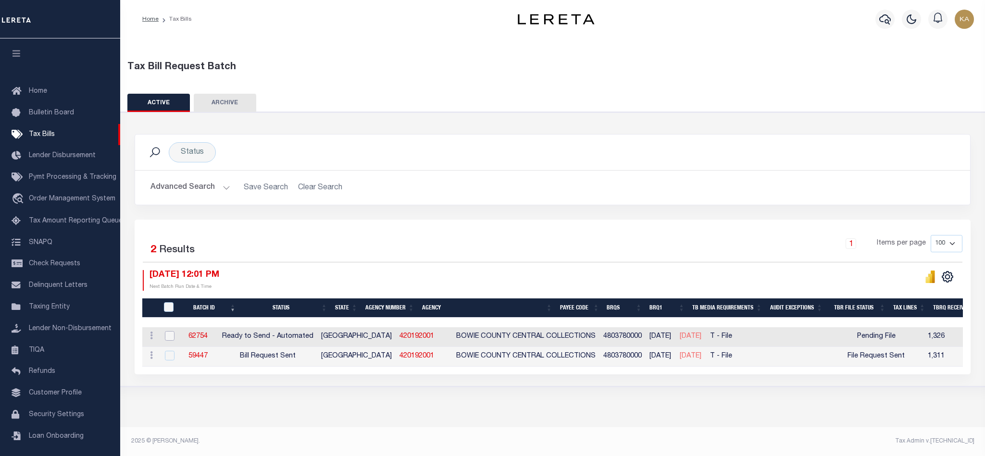
click at [173, 335] on input "checkbox" at bounding box center [170, 336] width 10 height 10
checkbox input "true"
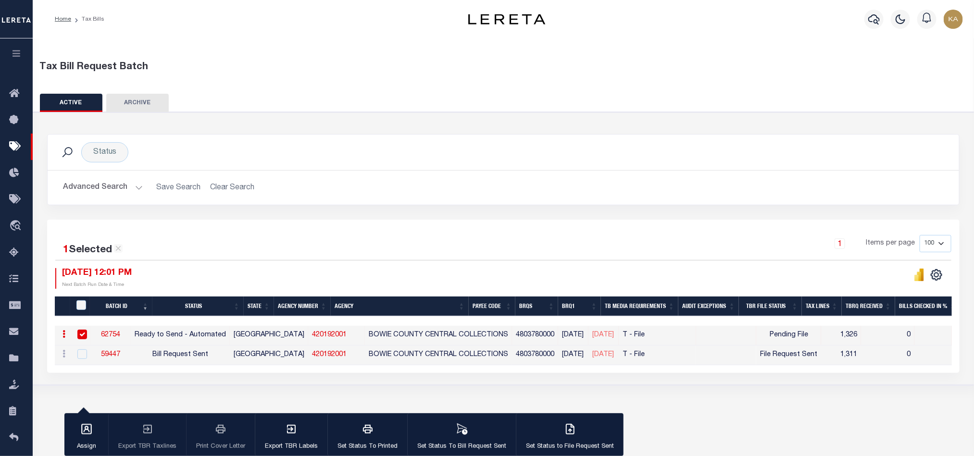
click at [800, 245] on div "1 Items per page 100 200 500 1000" at bounding box center [617, 247] width 669 height 25
click at [120, 334] on link "62754" at bounding box center [110, 335] width 19 height 7
select select "RTA"
type input "No"
type input "Yes"
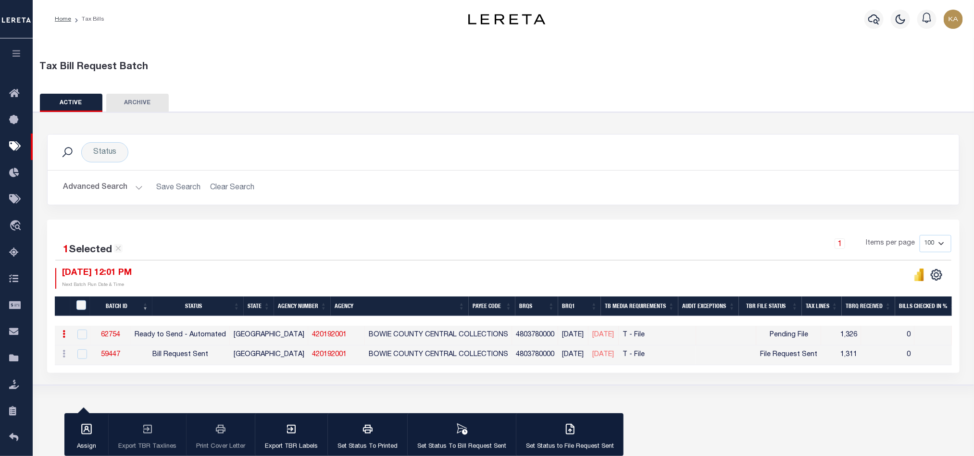
select select "22"
select select "1"
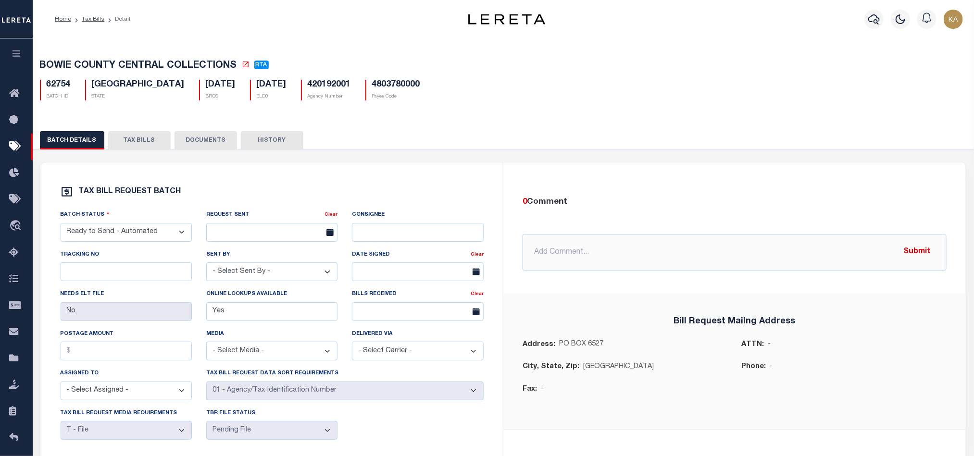
click at [126, 145] on button "TAX BILLS" at bounding box center [139, 140] width 62 height 18
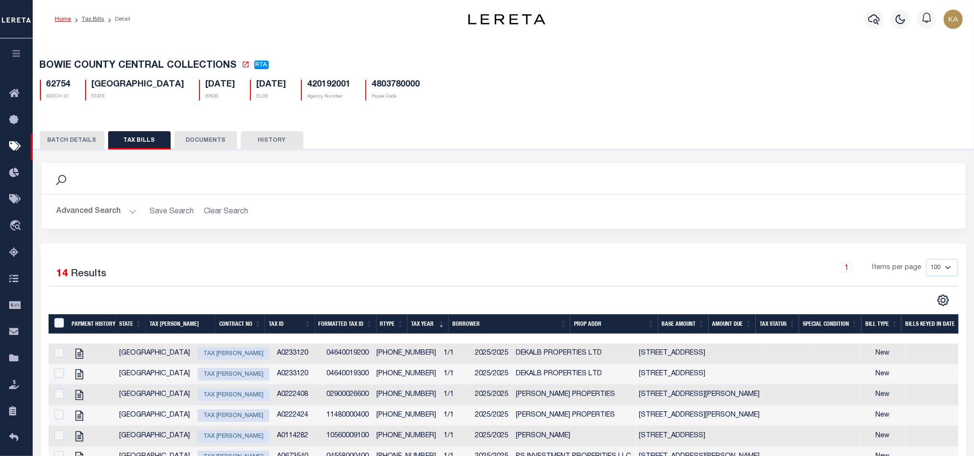
click at [65, 20] on link "Home" at bounding box center [63, 19] width 16 height 6
click at [95, 18] on link "Tax Bills" at bounding box center [93, 19] width 23 height 6
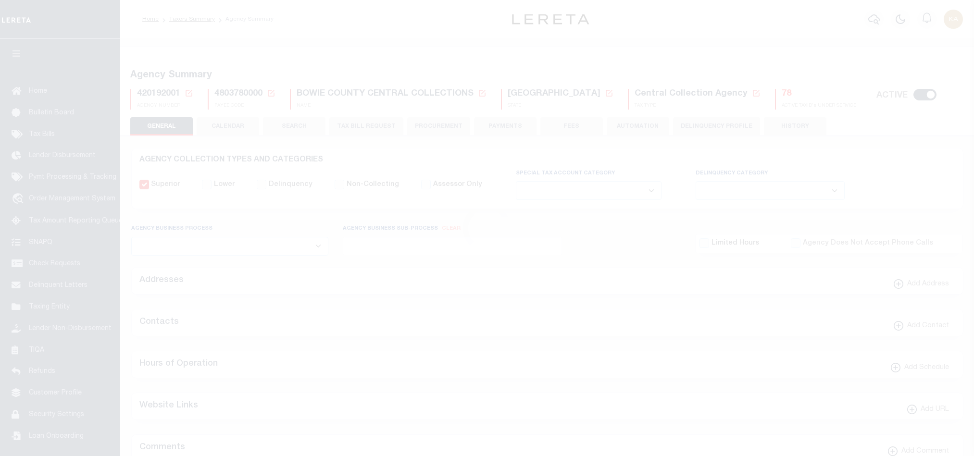
select select
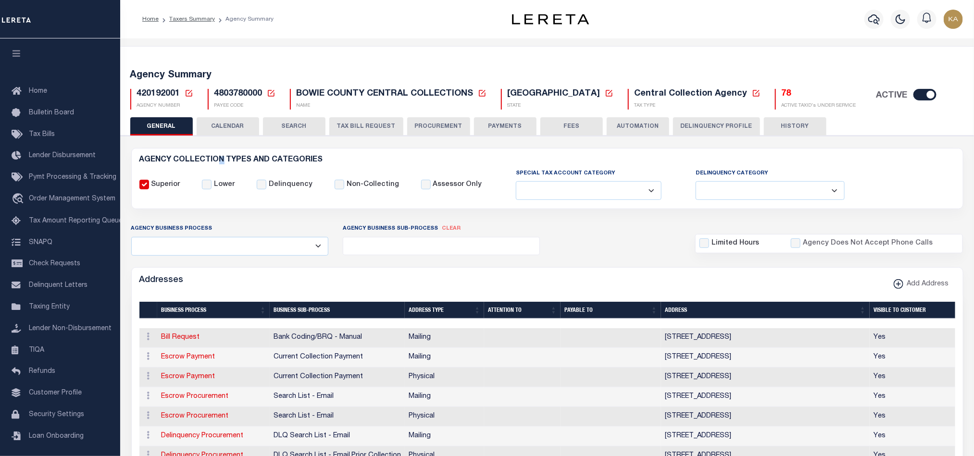
click at [229, 127] on button "CALENDAR" at bounding box center [228, 126] width 62 height 18
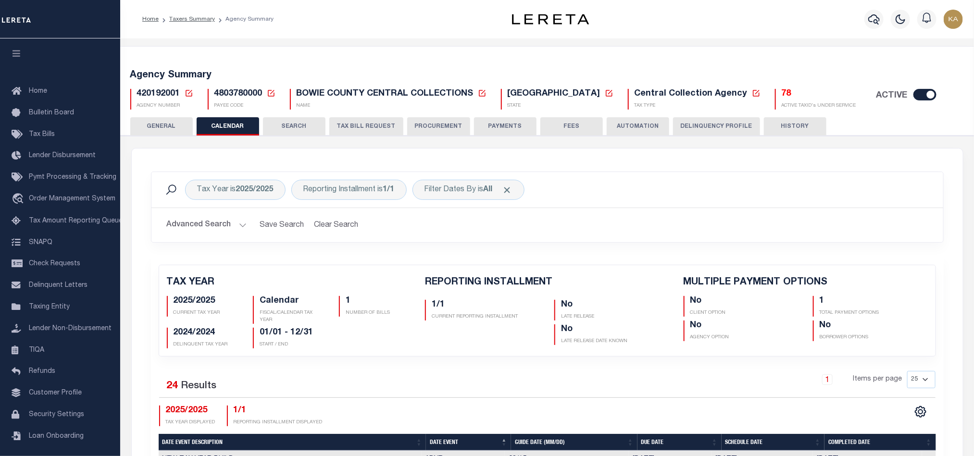
checkbox input "false"
type input "1"
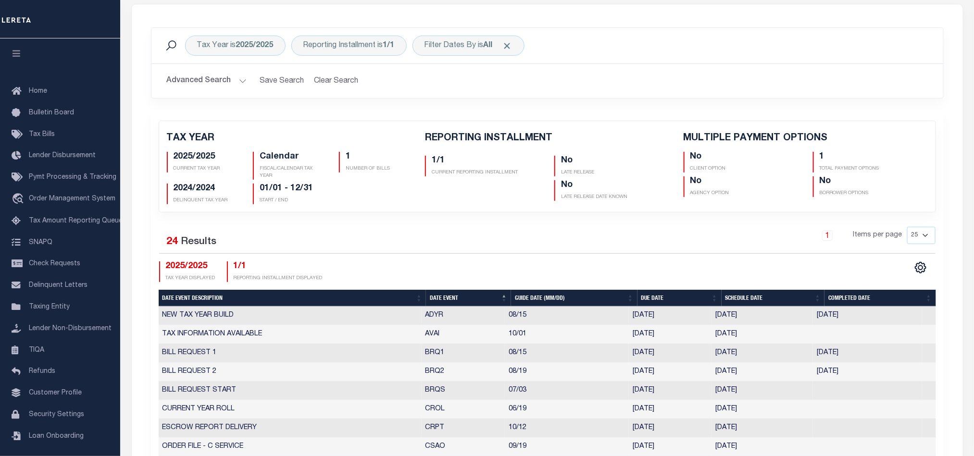
scroll to position [216, 0]
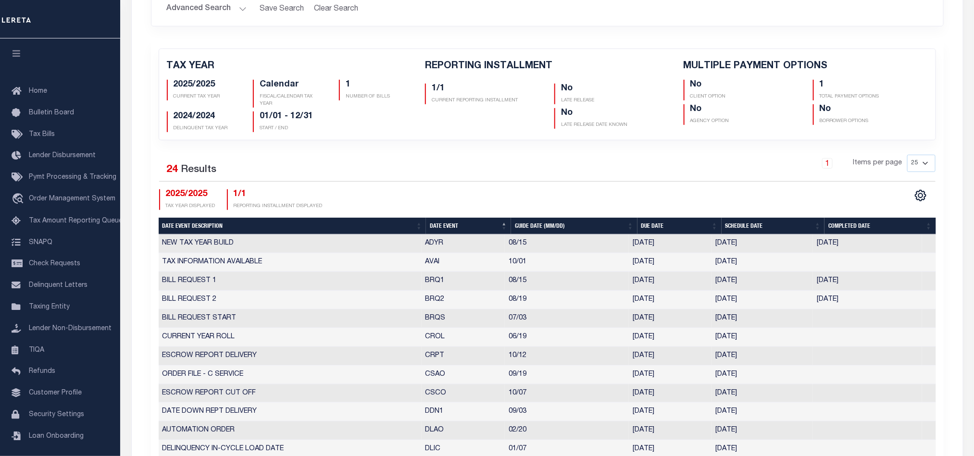
drag, startPoint x: 161, startPoint y: 300, endPoint x: 776, endPoint y: 297, distance: 615.2
click at [776, 297] on tr "BILL REQUEST 2 BRQ2 08/19 [DATE] [DATE] [DATE] 10286191" at bounding box center [547, 300] width 777 height 19
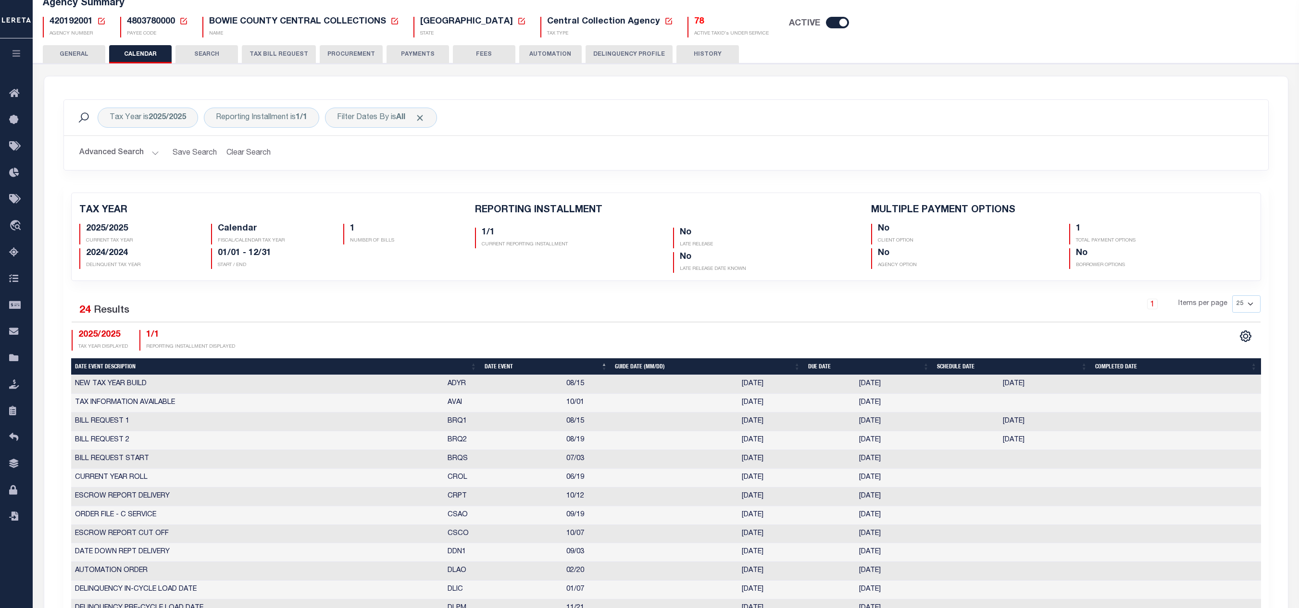
click at [973, 371] on th "Schedule Date" at bounding box center [1012, 367] width 158 height 17
checkbox input "false"
